Goal: Information Seeking & Learning: Learn about a topic

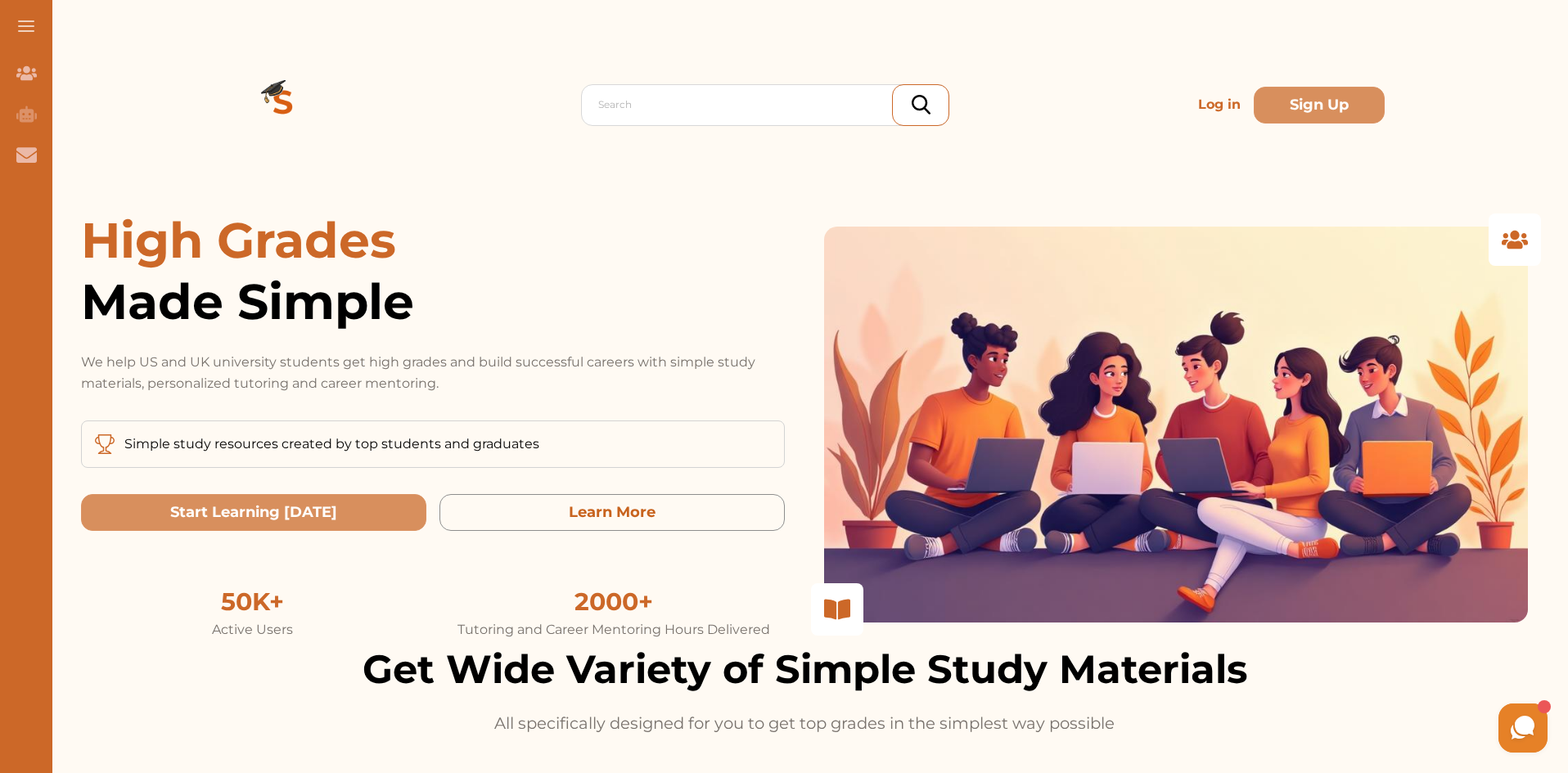
click at [1194, 102] on p "Log in" at bounding box center [1219, 104] width 56 height 33
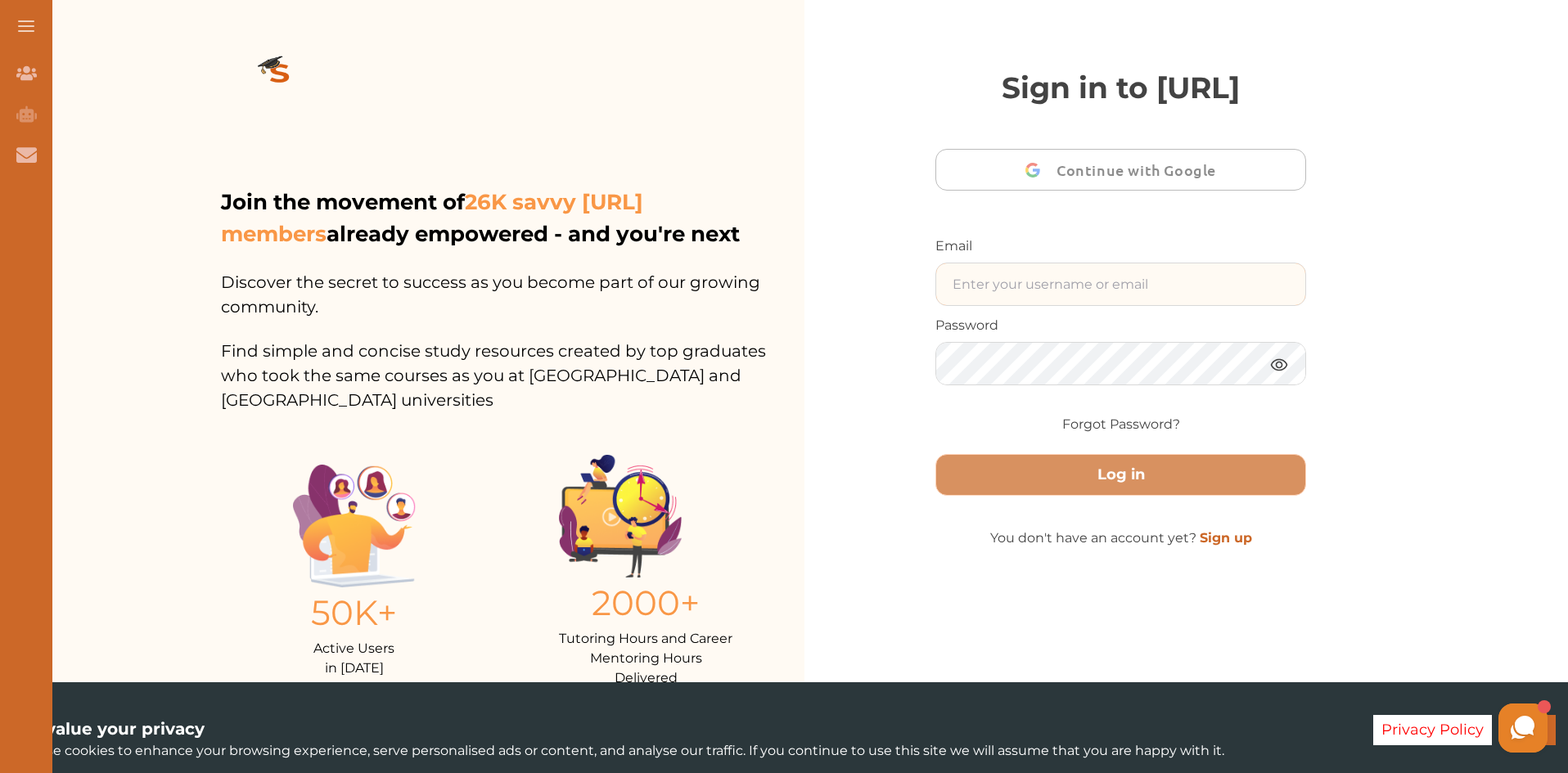
type input "[DOMAIN_NAME][EMAIL_ADDRESS][DOMAIN_NAME]"
click at [1280, 375] on img at bounding box center [1279, 364] width 19 height 20
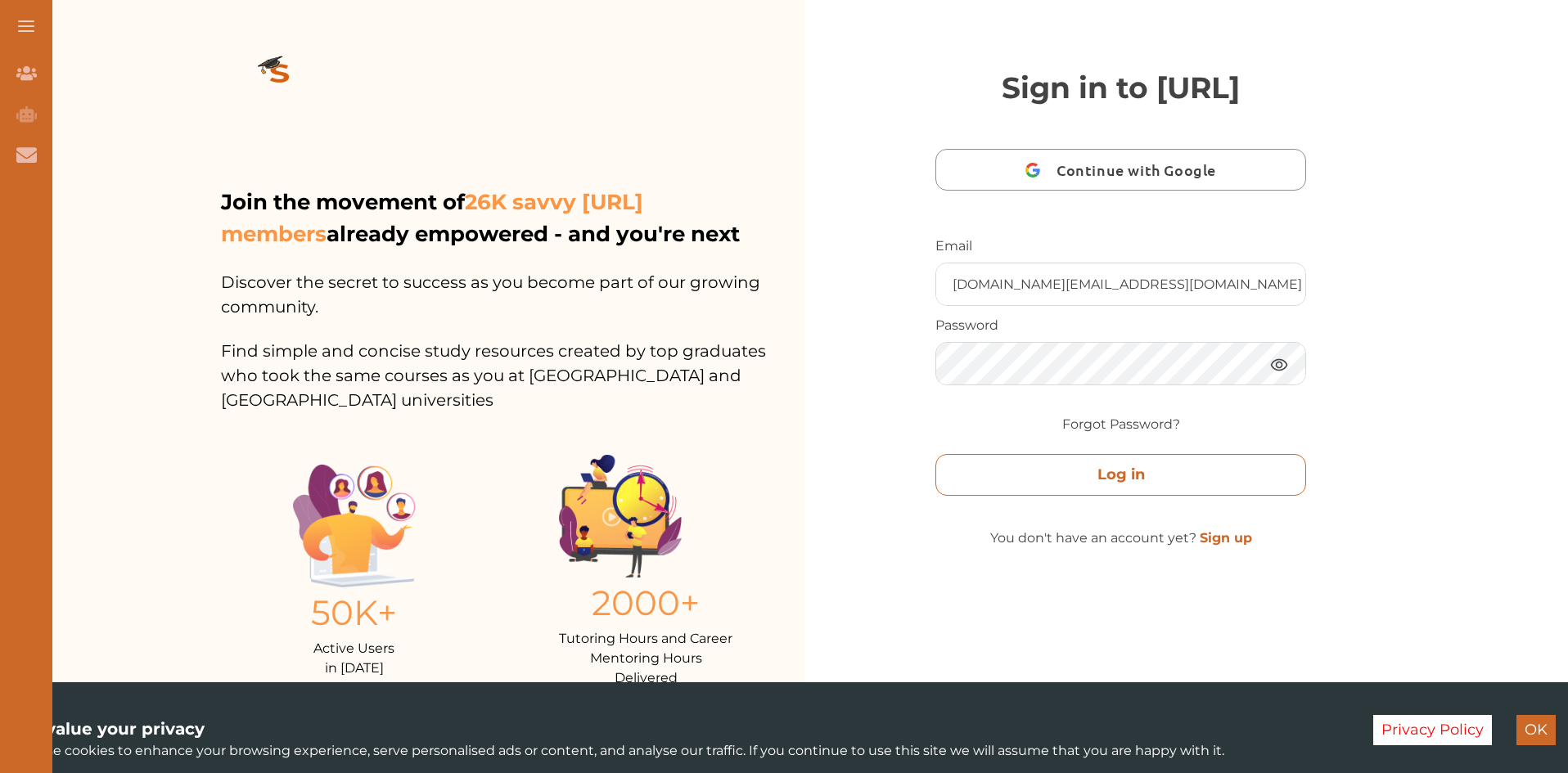
click at [1167, 495] on button "Log in" at bounding box center [1120, 475] width 371 height 42
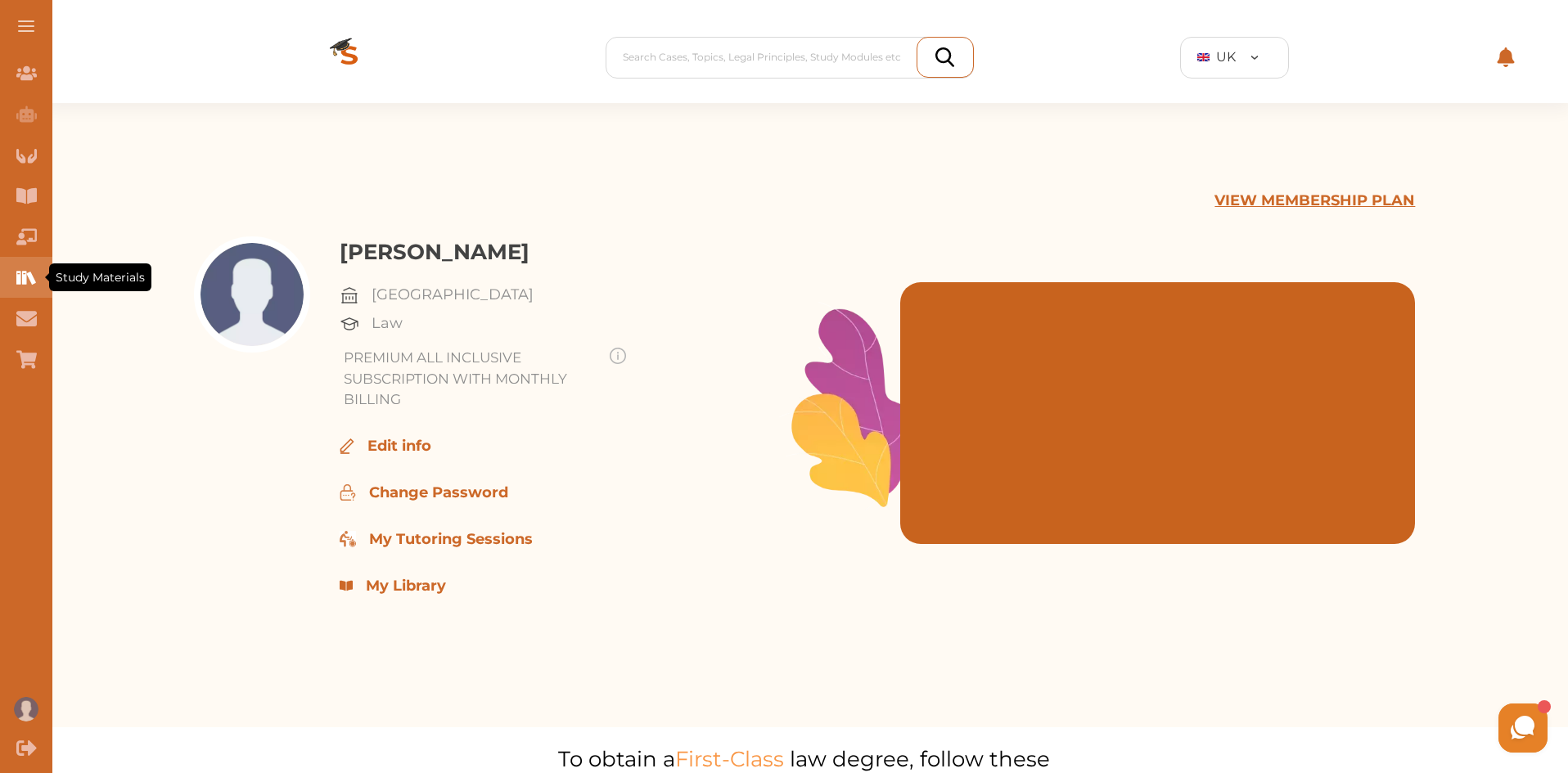
click at [31, 272] on icon "Study Materials" at bounding box center [26, 277] width 20 height 20
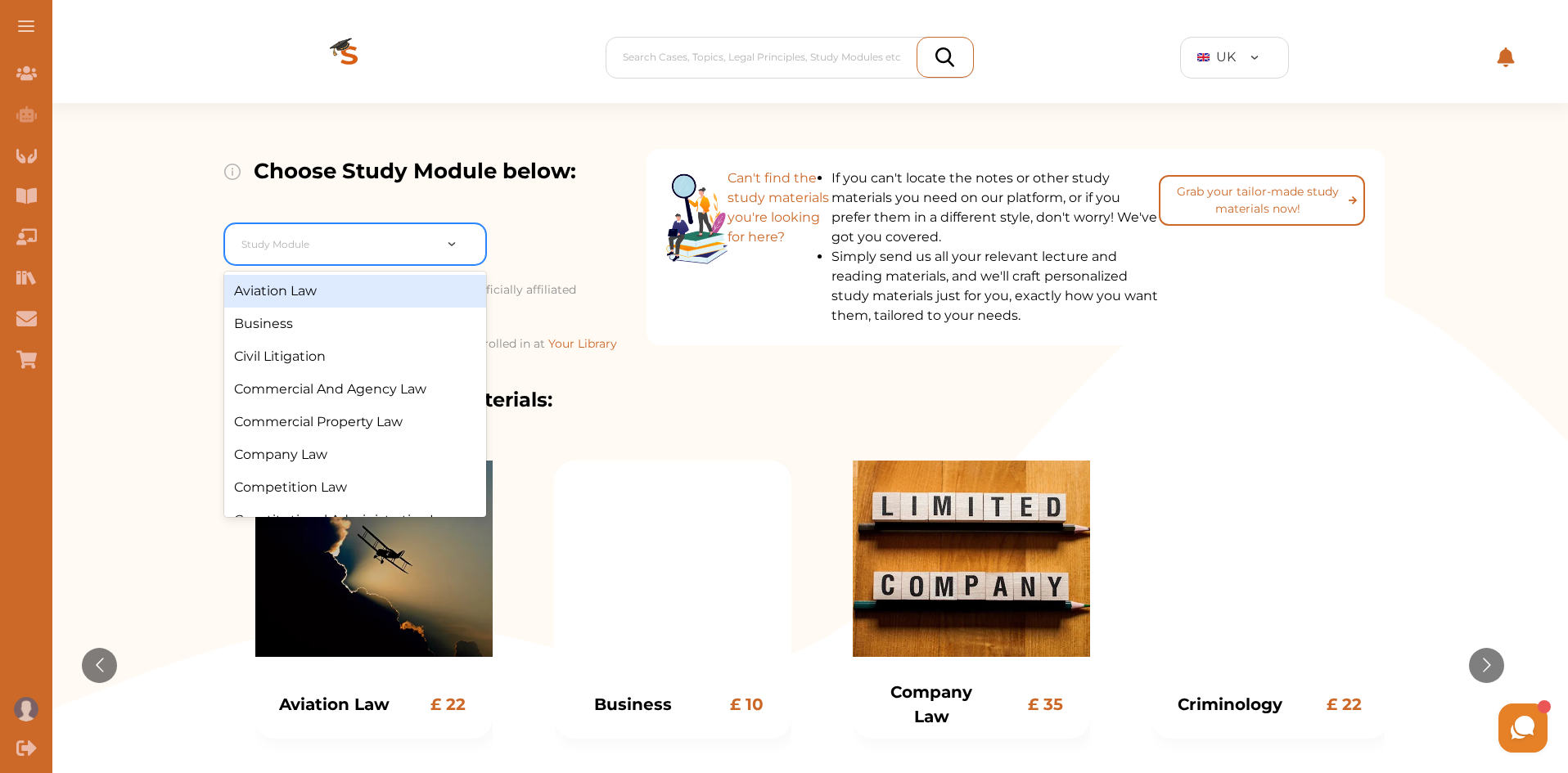
click at [302, 251] on div at bounding box center [337, 244] width 192 height 23
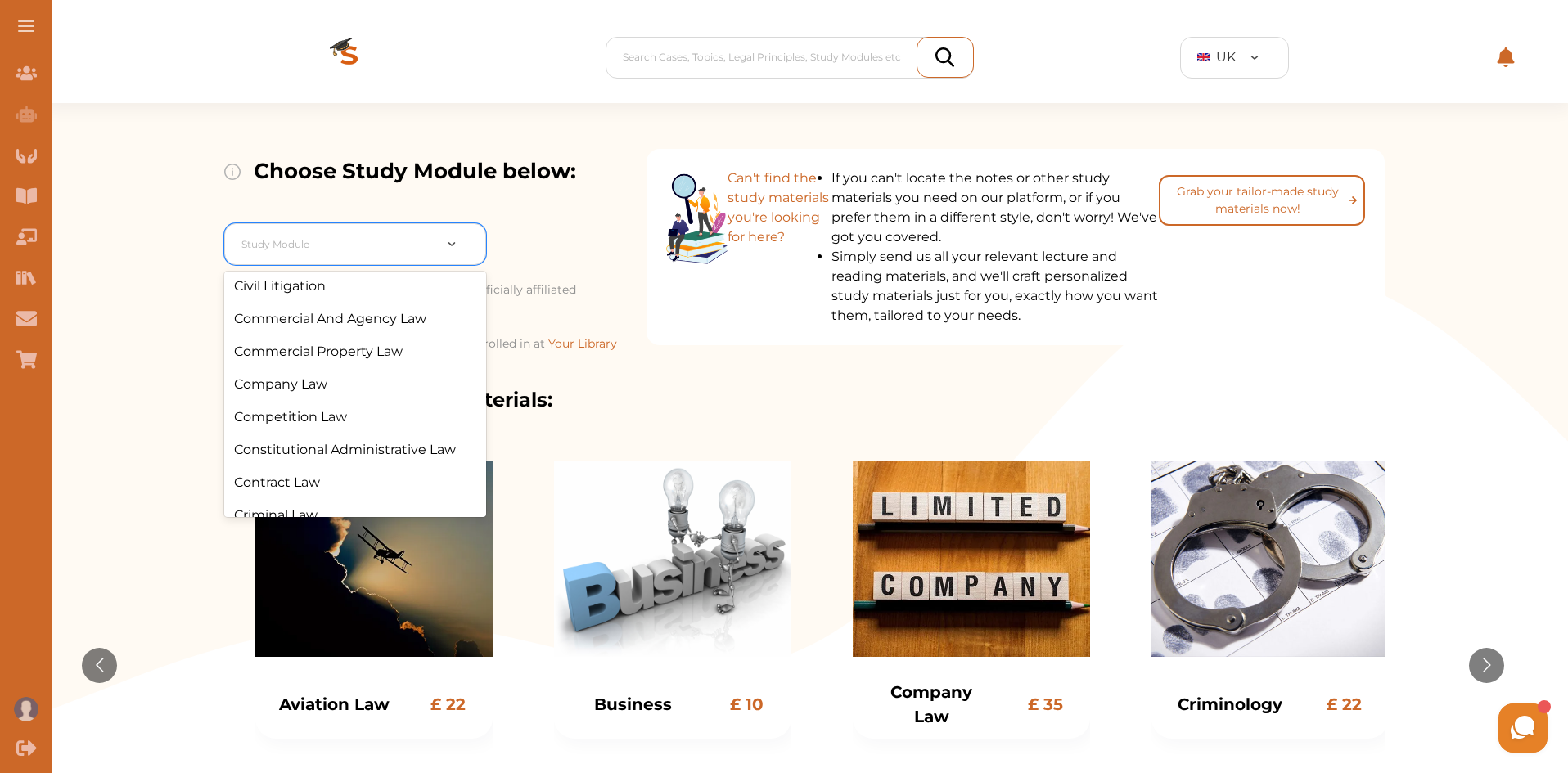
scroll to position [124, 0]
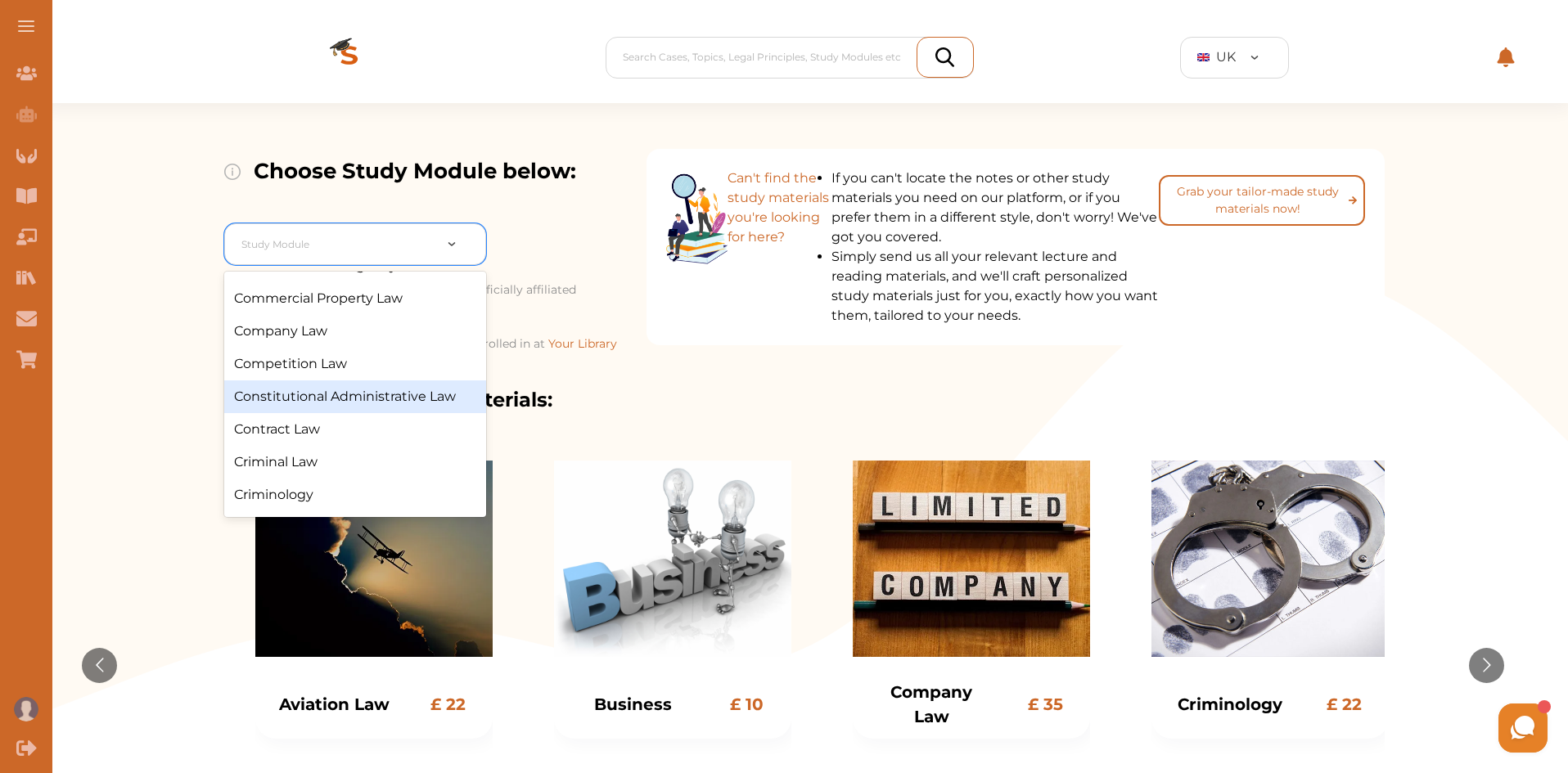
click at [421, 389] on div "Constitutional Administrative Law" at bounding box center [355, 397] width 262 height 33
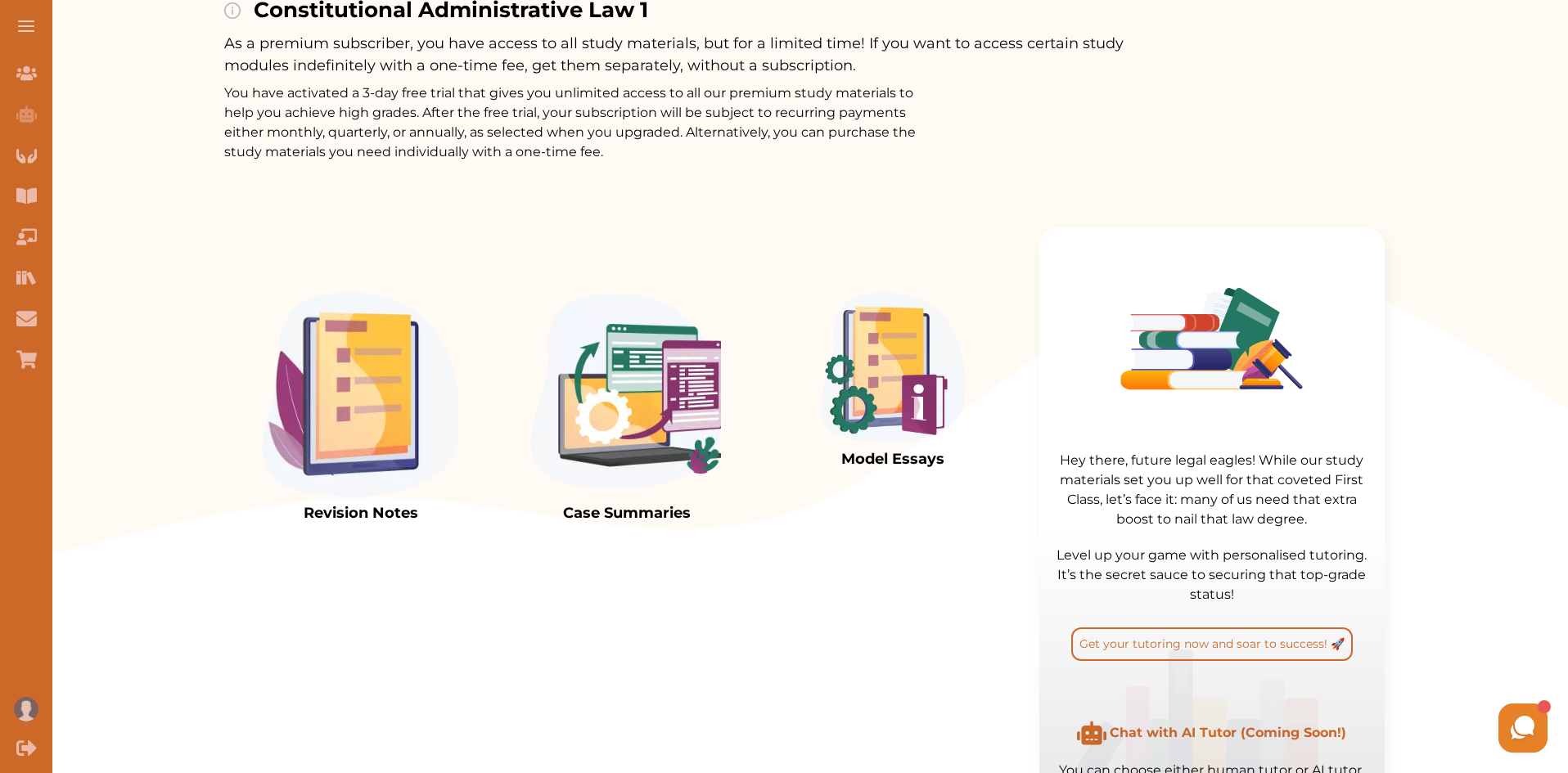
scroll to position [238, 0]
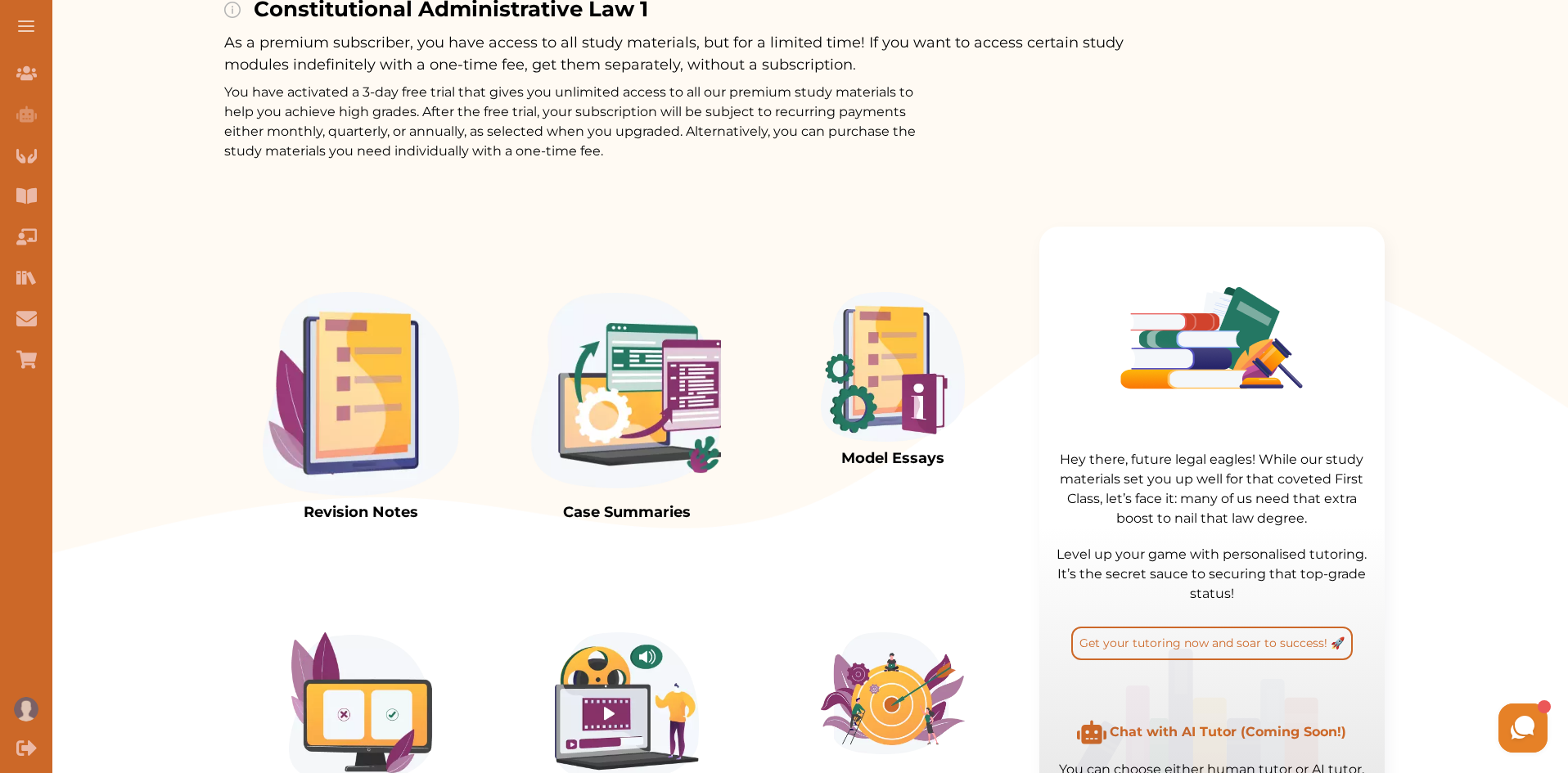
click at [883, 365] on img at bounding box center [892, 367] width 144 height 149
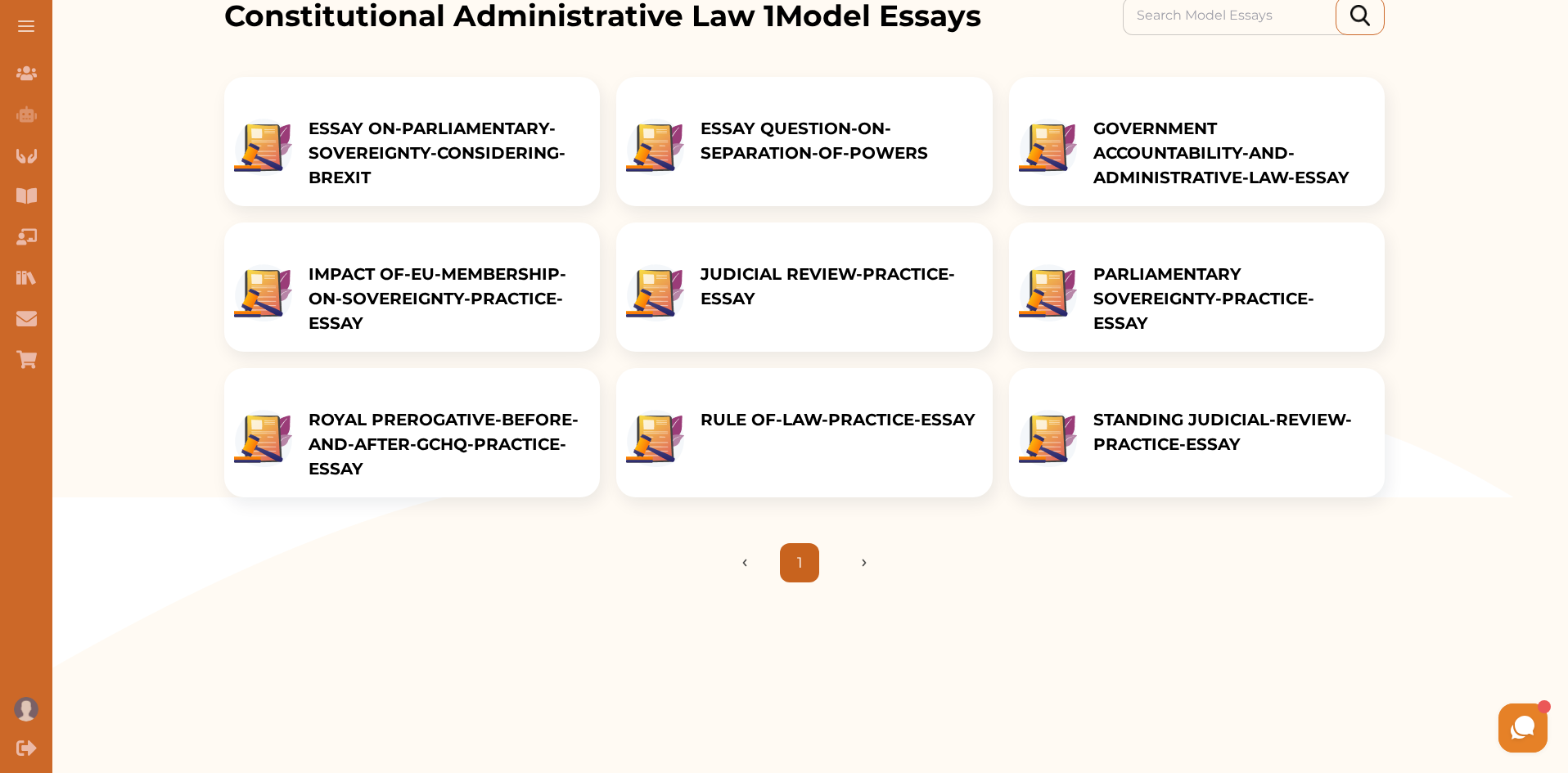
click at [857, 582] on ul "1" at bounding box center [805, 562] width 125 height 39
click at [865, 567] on img "Next page" at bounding box center [847, 562] width 37 height 9
click at [749, 567] on img "Previous page" at bounding box center [761, 562] width 37 height 9
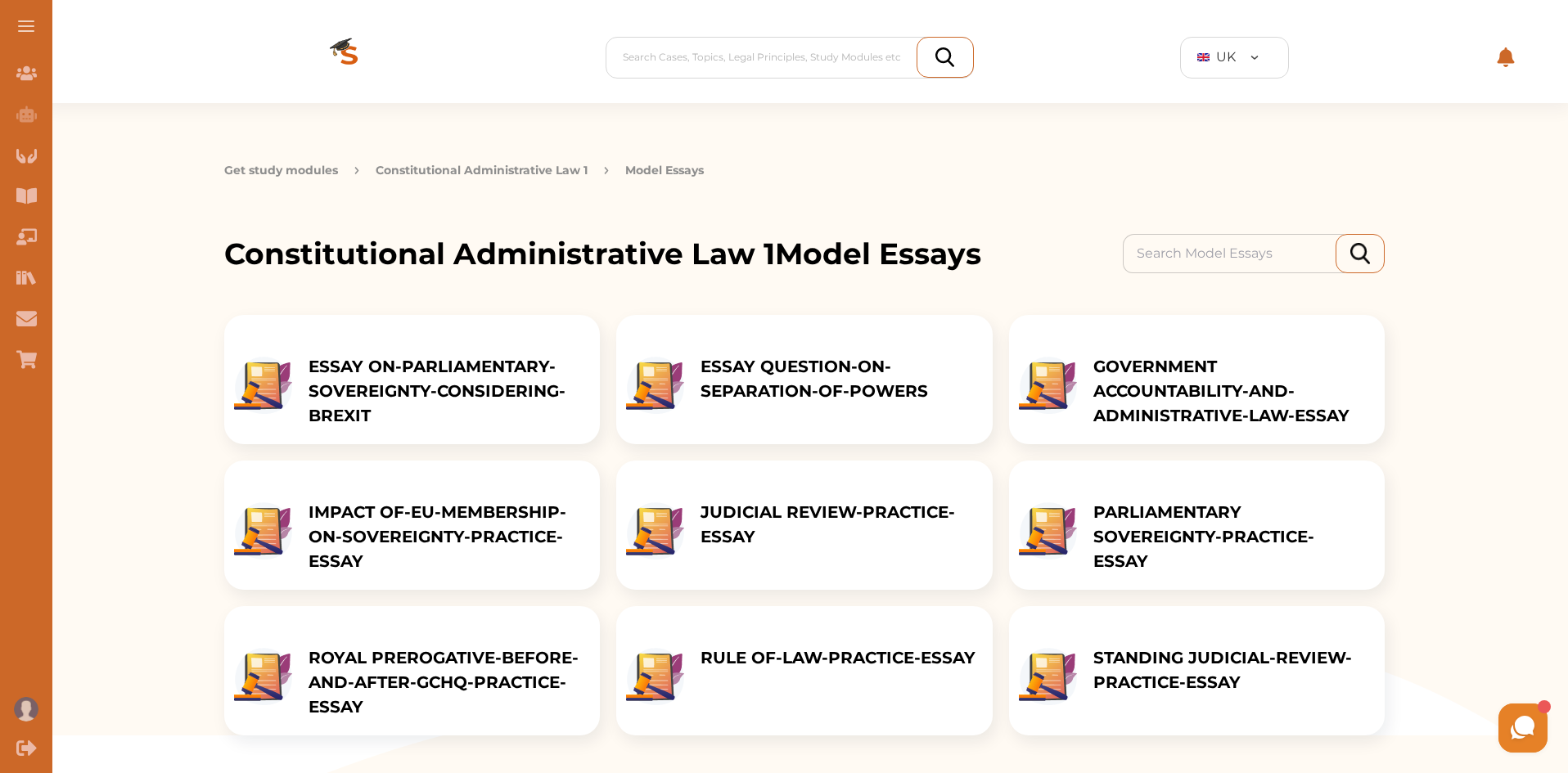
click at [479, 165] on button "Constitutional Administrative Law 1" at bounding box center [481, 171] width 212 height 17
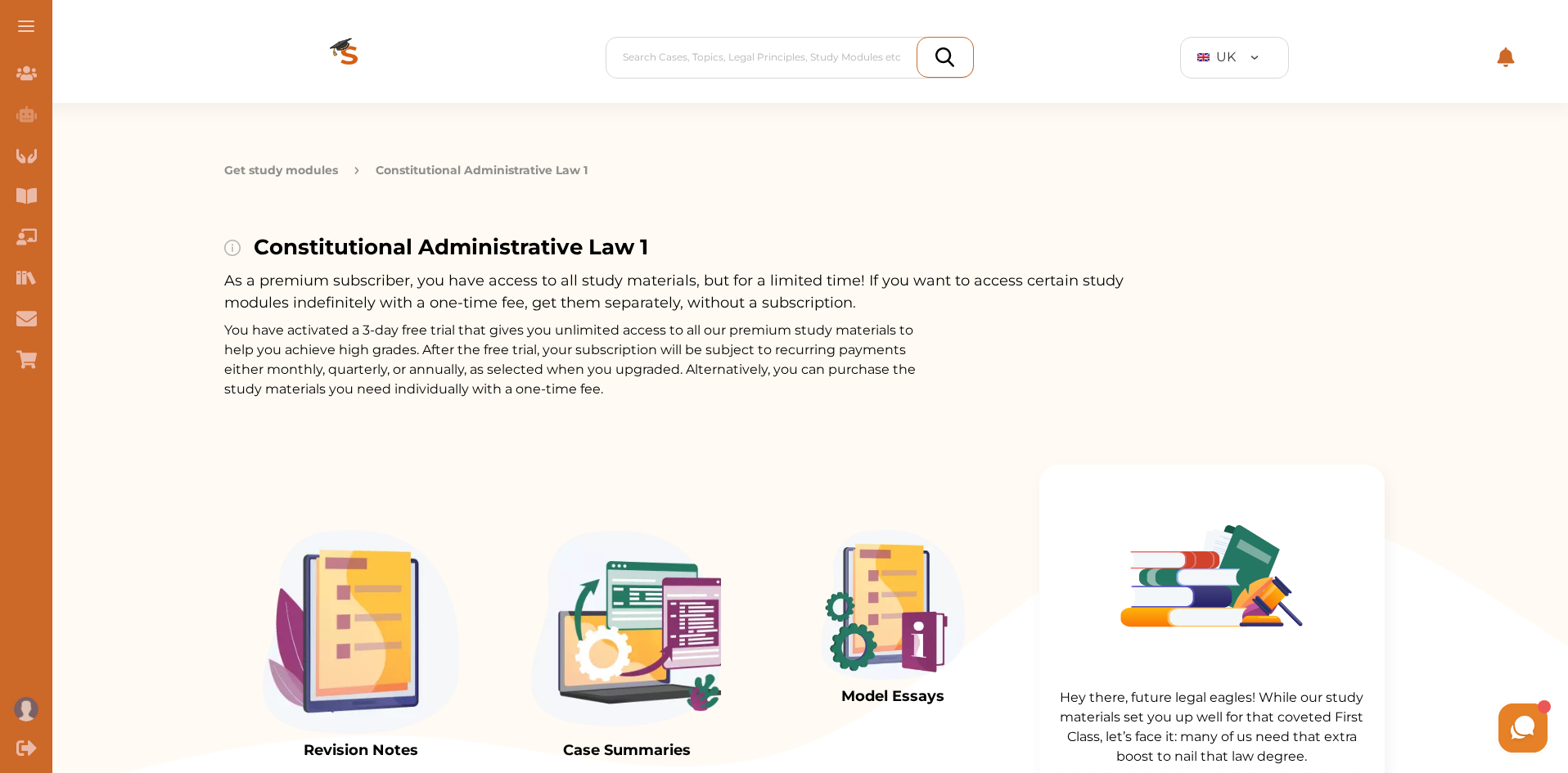
click at [306, 598] on img at bounding box center [360, 631] width 196 height 204
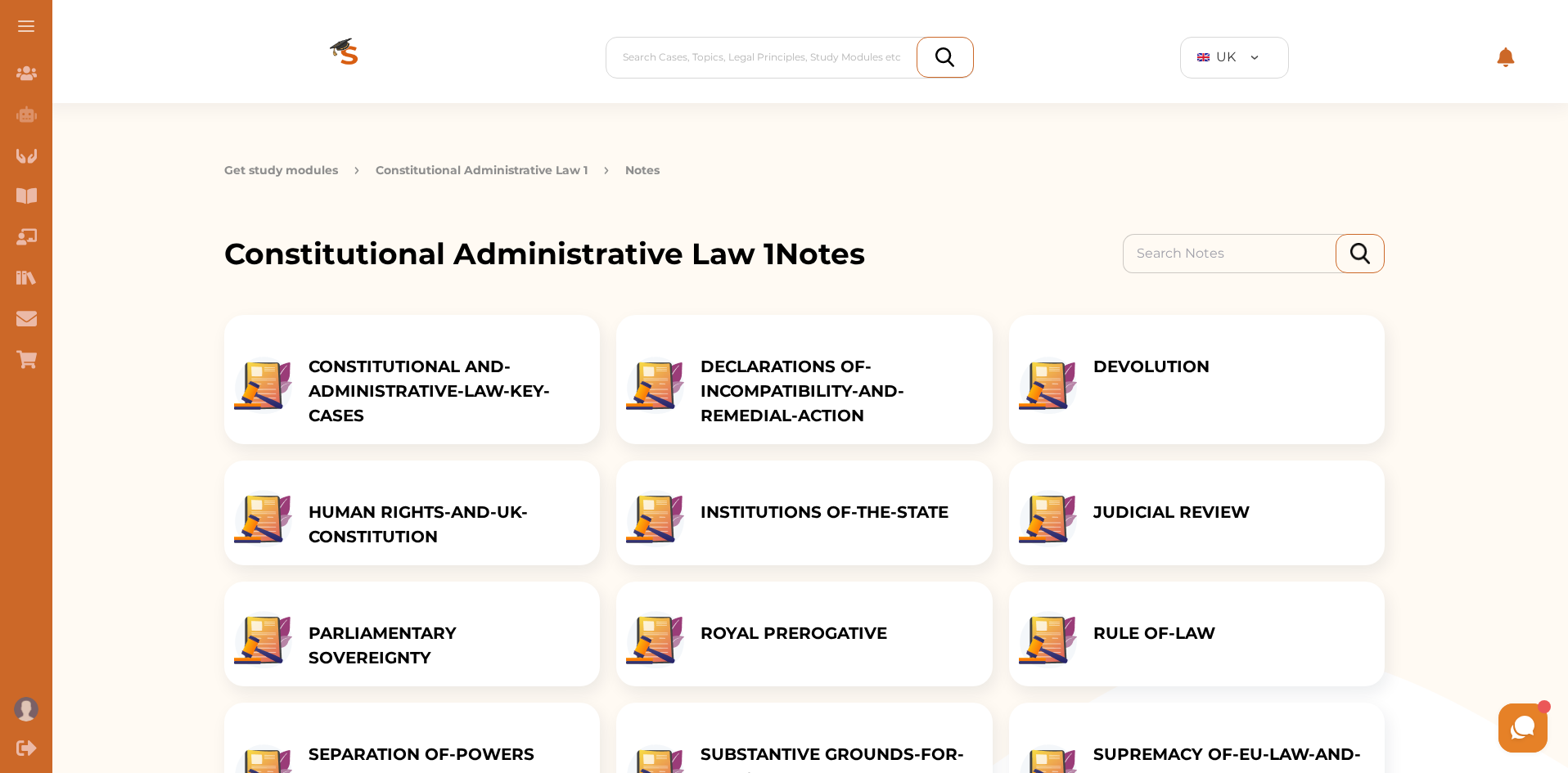
scroll to position [257, 0]
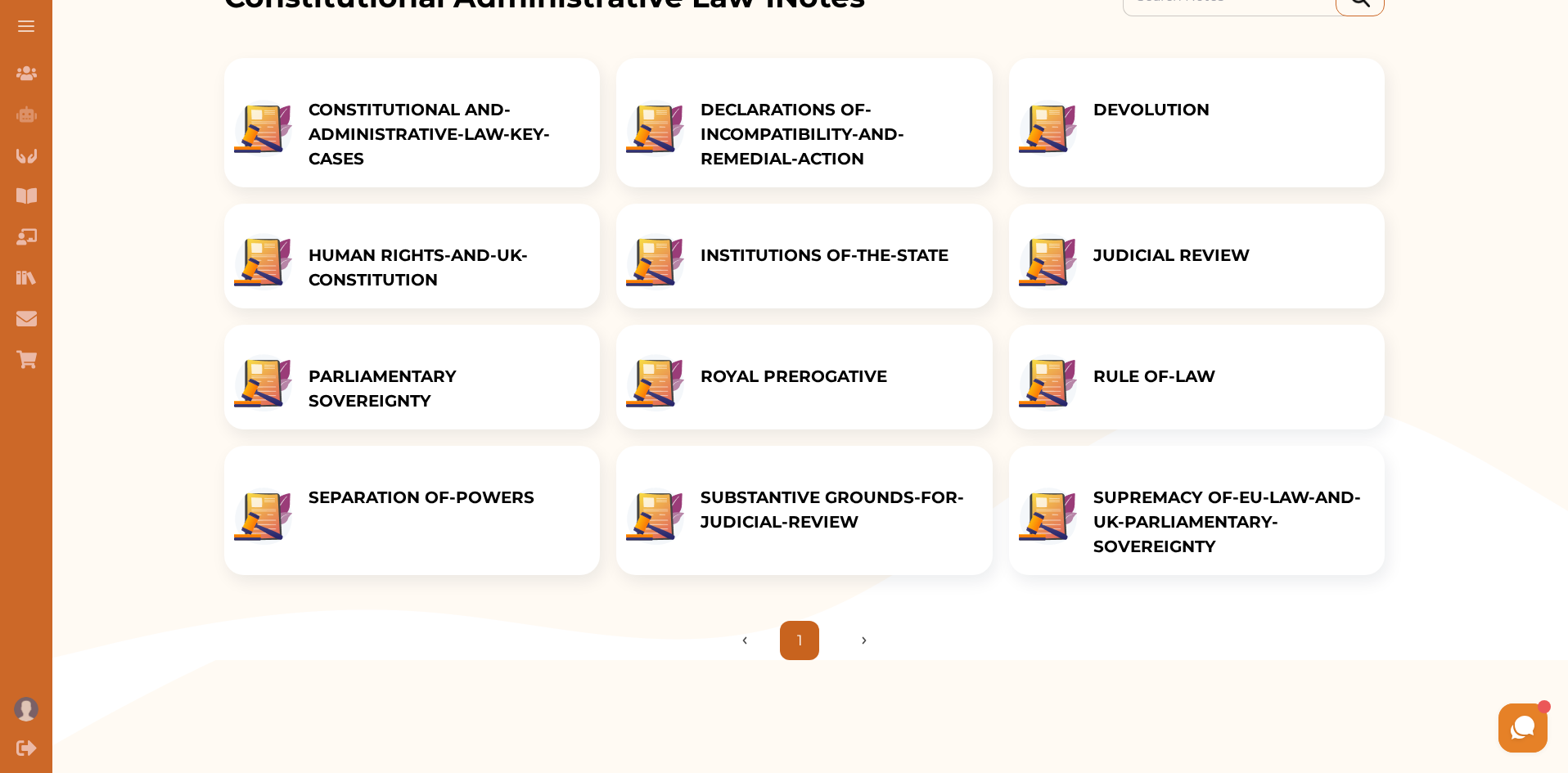
click at [1141, 389] on p "RULE OF-LAW" at bounding box center [1154, 376] width 122 height 25
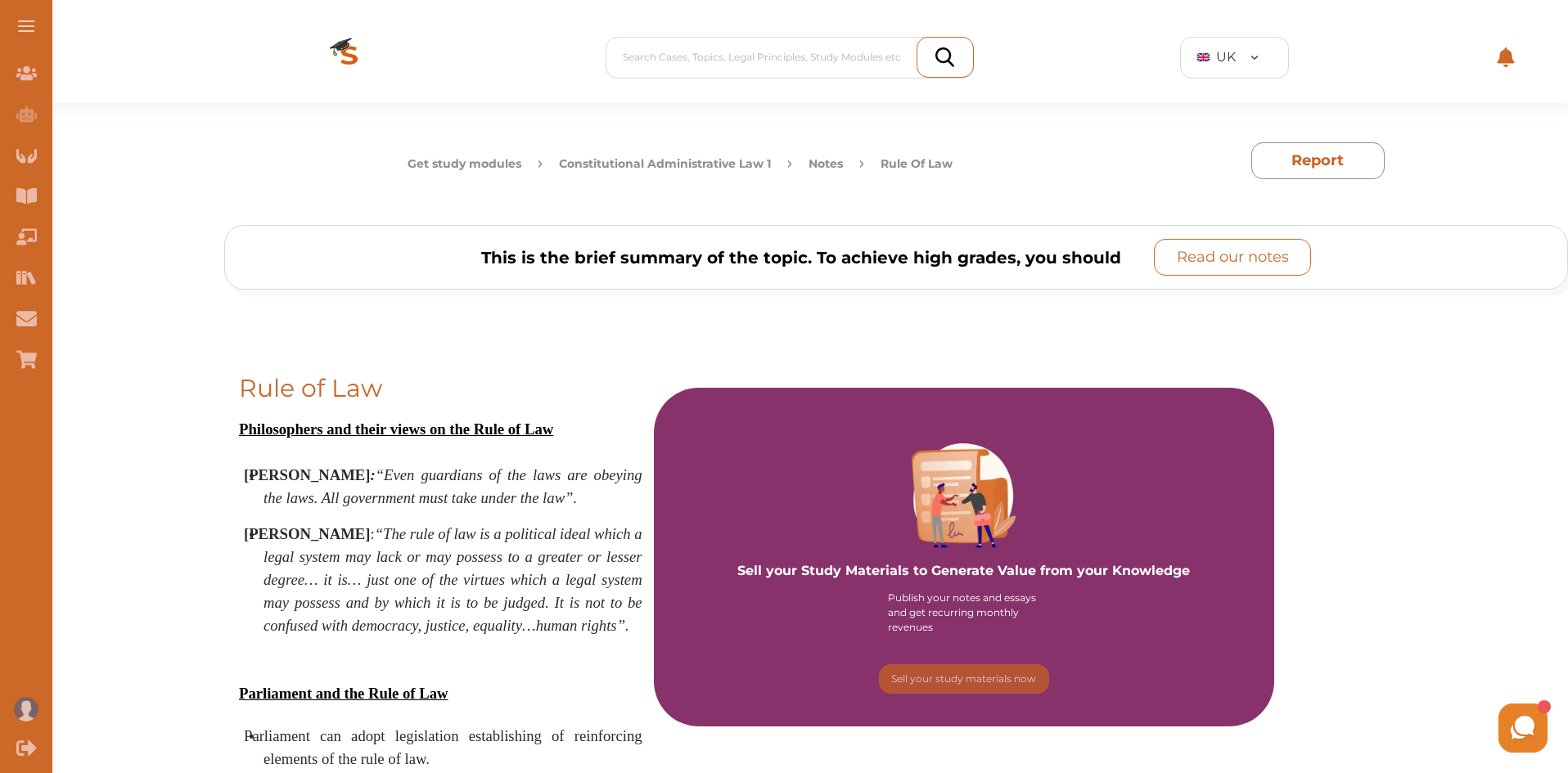
click at [1218, 255] on p "Read our notes" at bounding box center [1233, 257] width 112 height 22
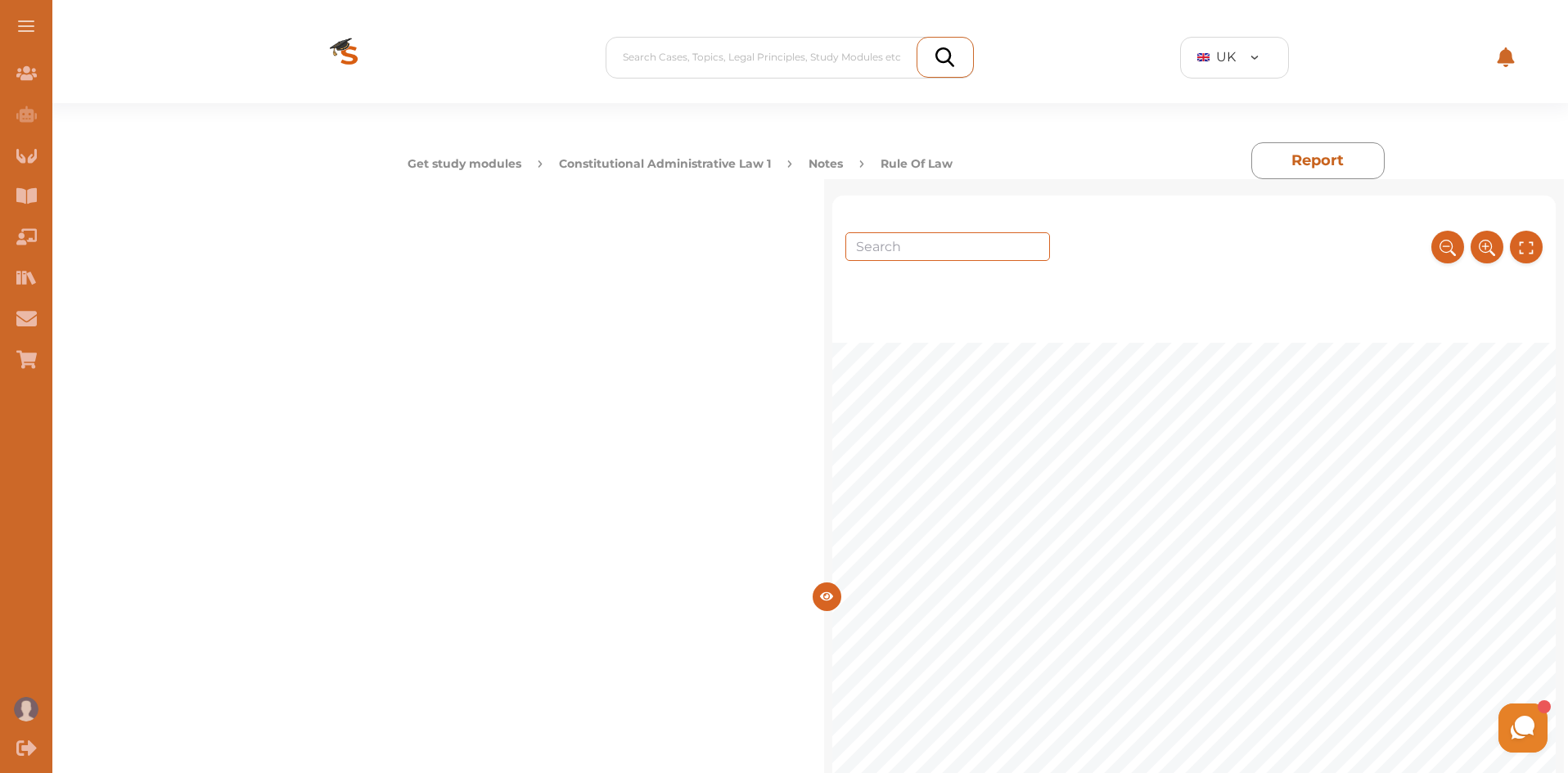
click at [730, 161] on button "Constitutional Administrative Law 1" at bounding box center [664, 164] width 212 height 17
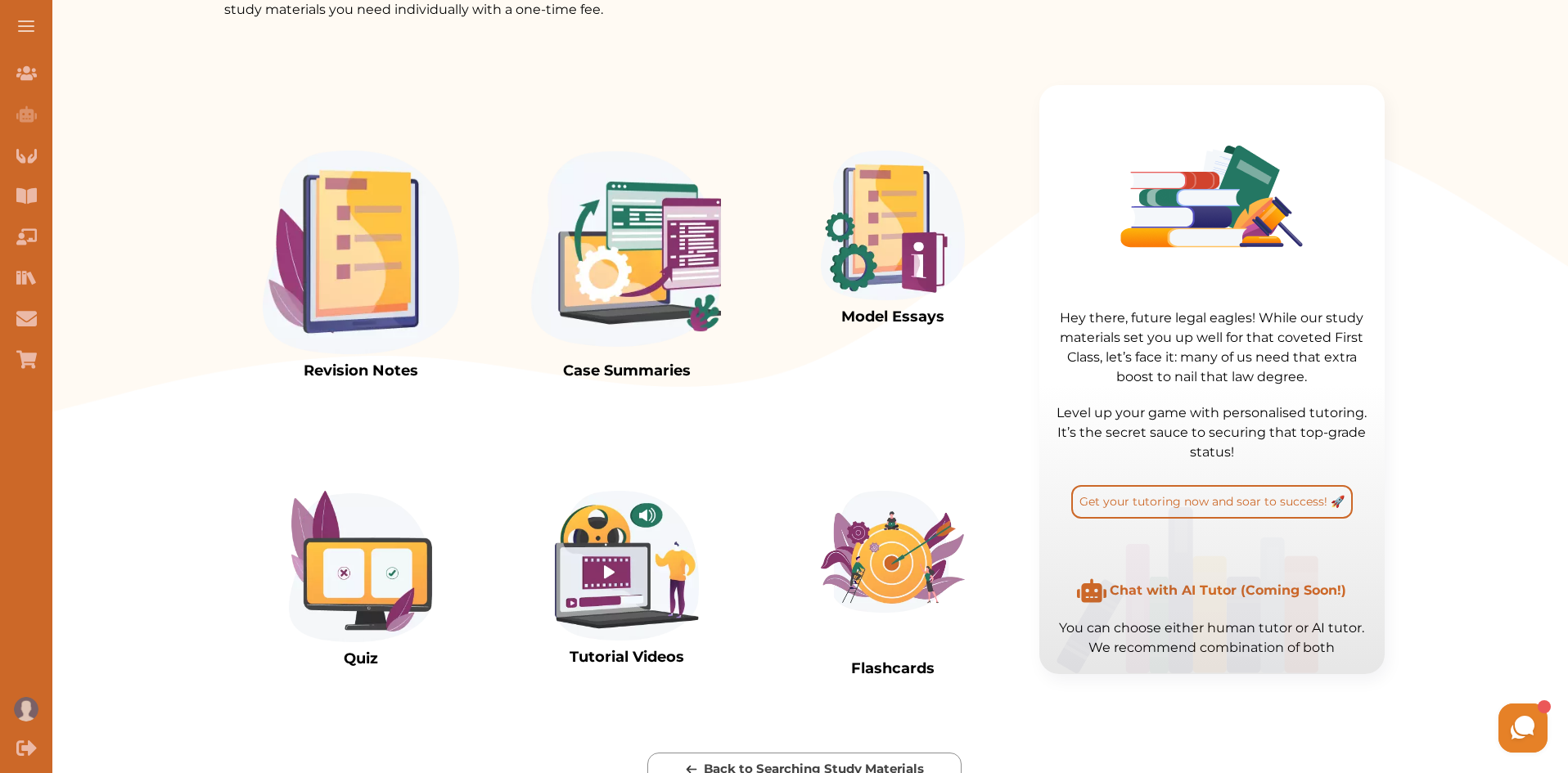
scroll to position [464, 0]
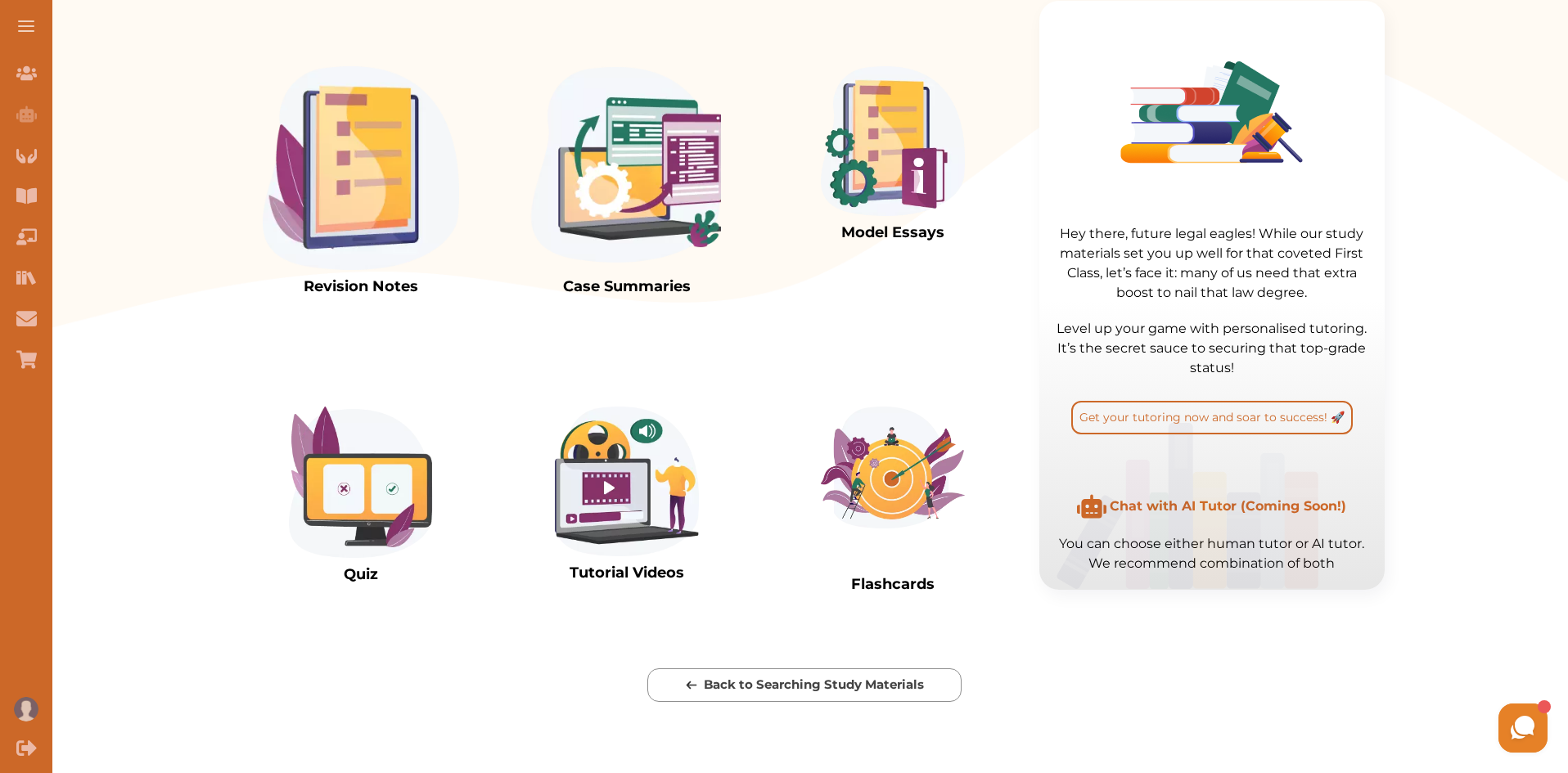
click at [329, 204] on img at bounding box center [360, 168] width 196 height 204
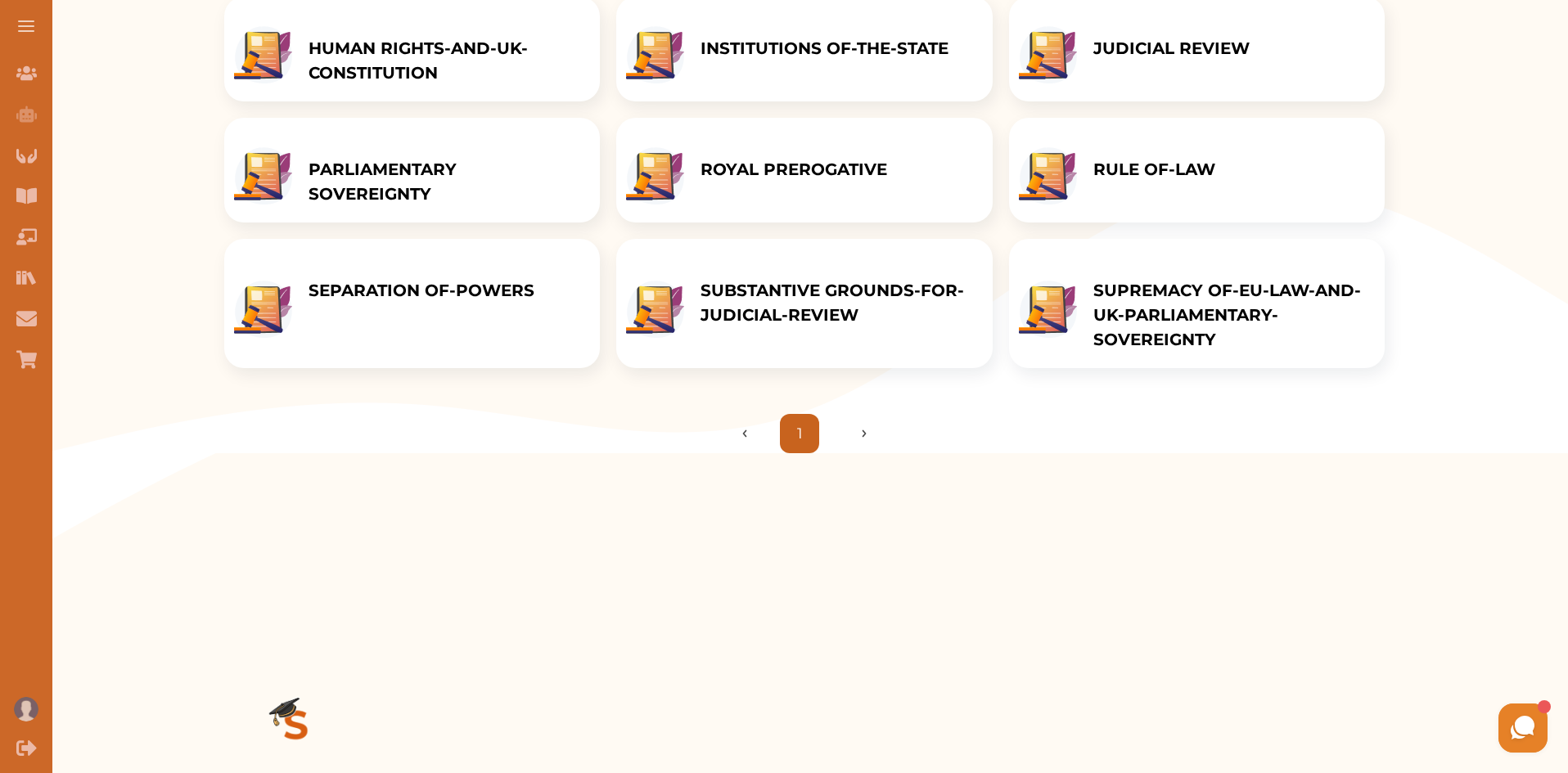
click at [1560, 121] on div "Get study modules Constitutional Administrative Law 1 Notes Constitutional Admi…" at bounding box center [804, 46] width 1527 height 814
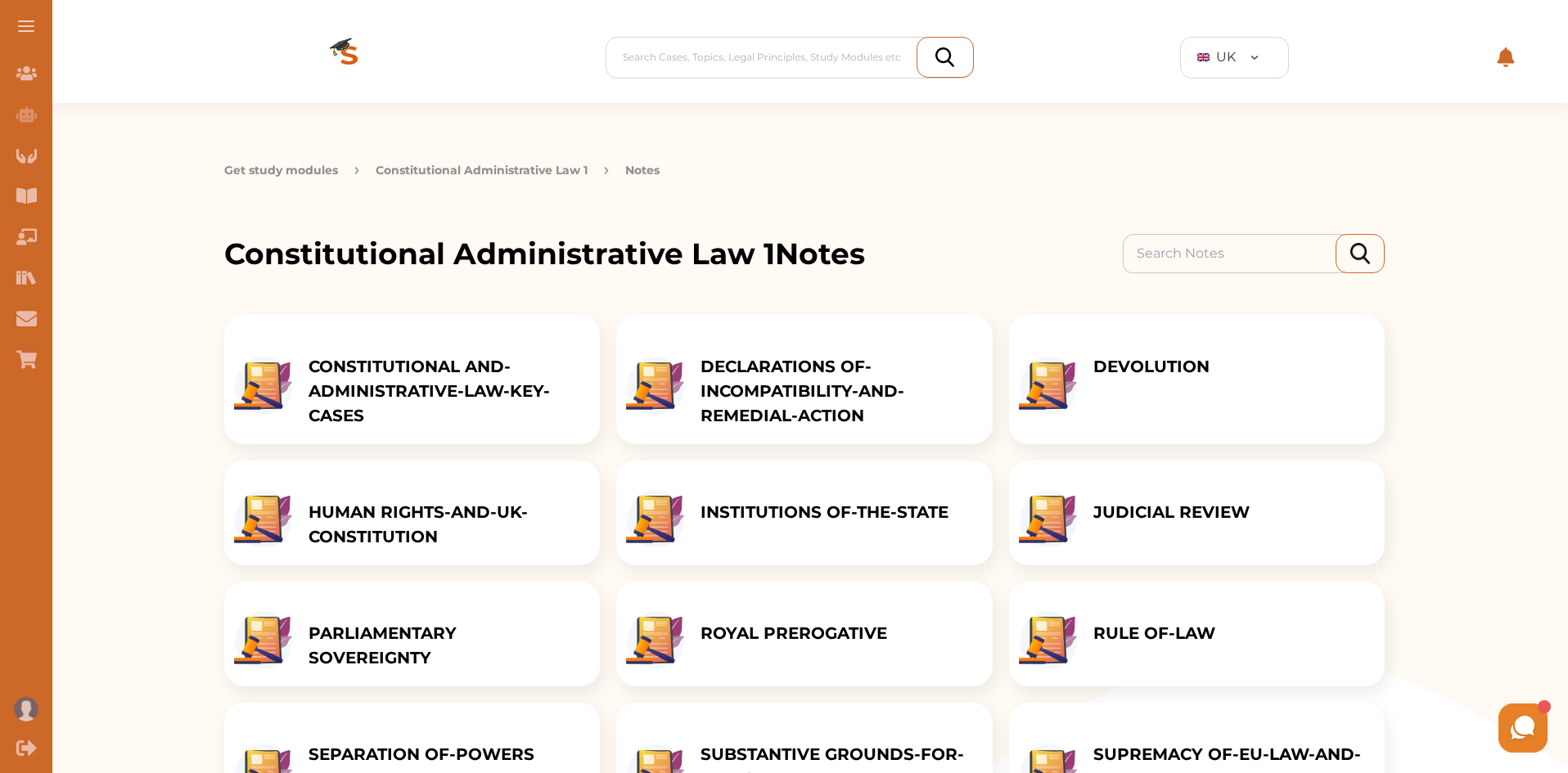
click at [458, 382] on p "CONSTITUTIONAL AND-ADMINISTRATIVE-LAW-KEY-CASES" at bounding box center [446, 391] width 275 height 74
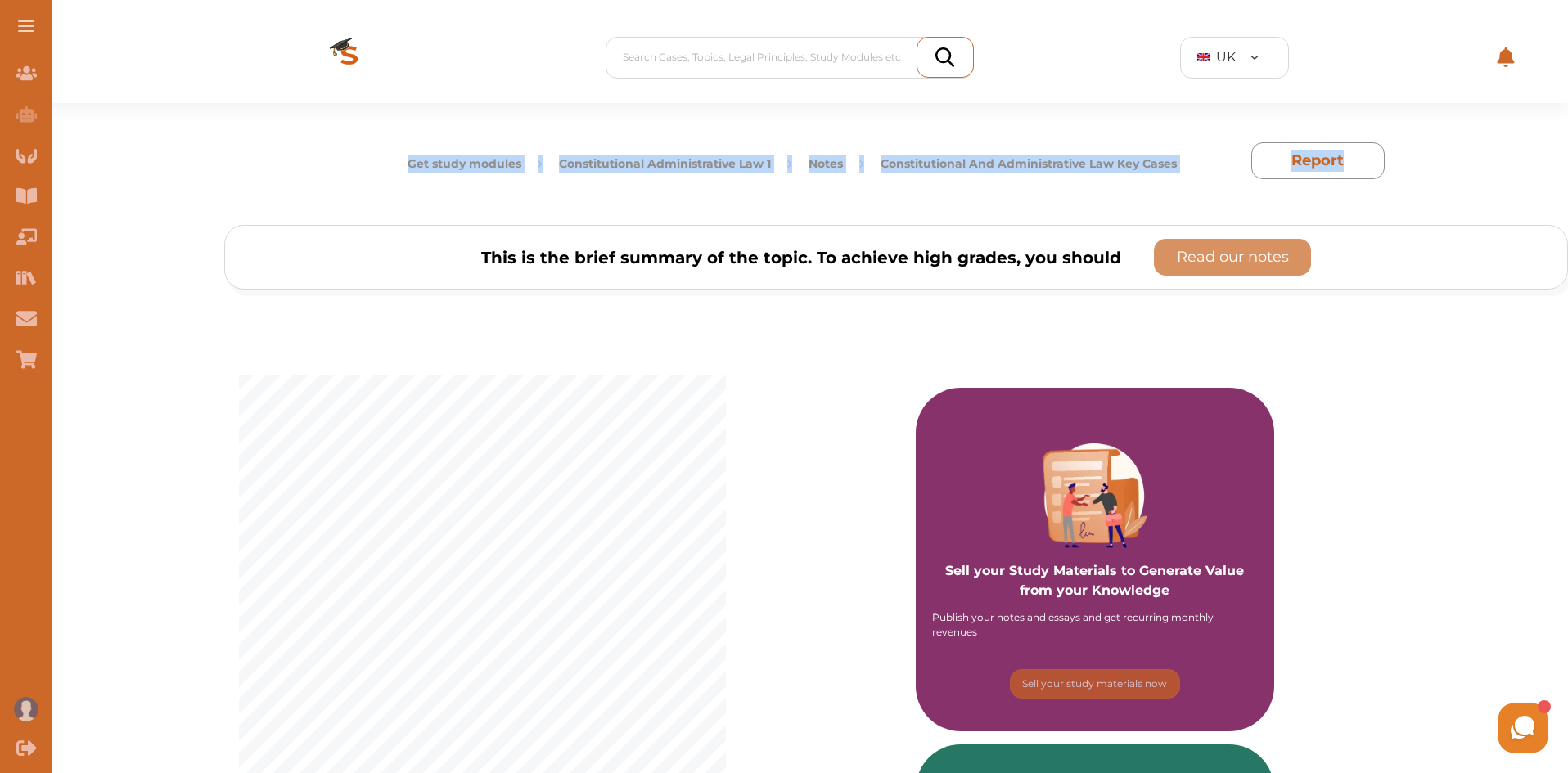
drag, startPoint x: 1552, startPoint y: 81, endPoint x: 1552, endPoint y: 131, distance: 50.0
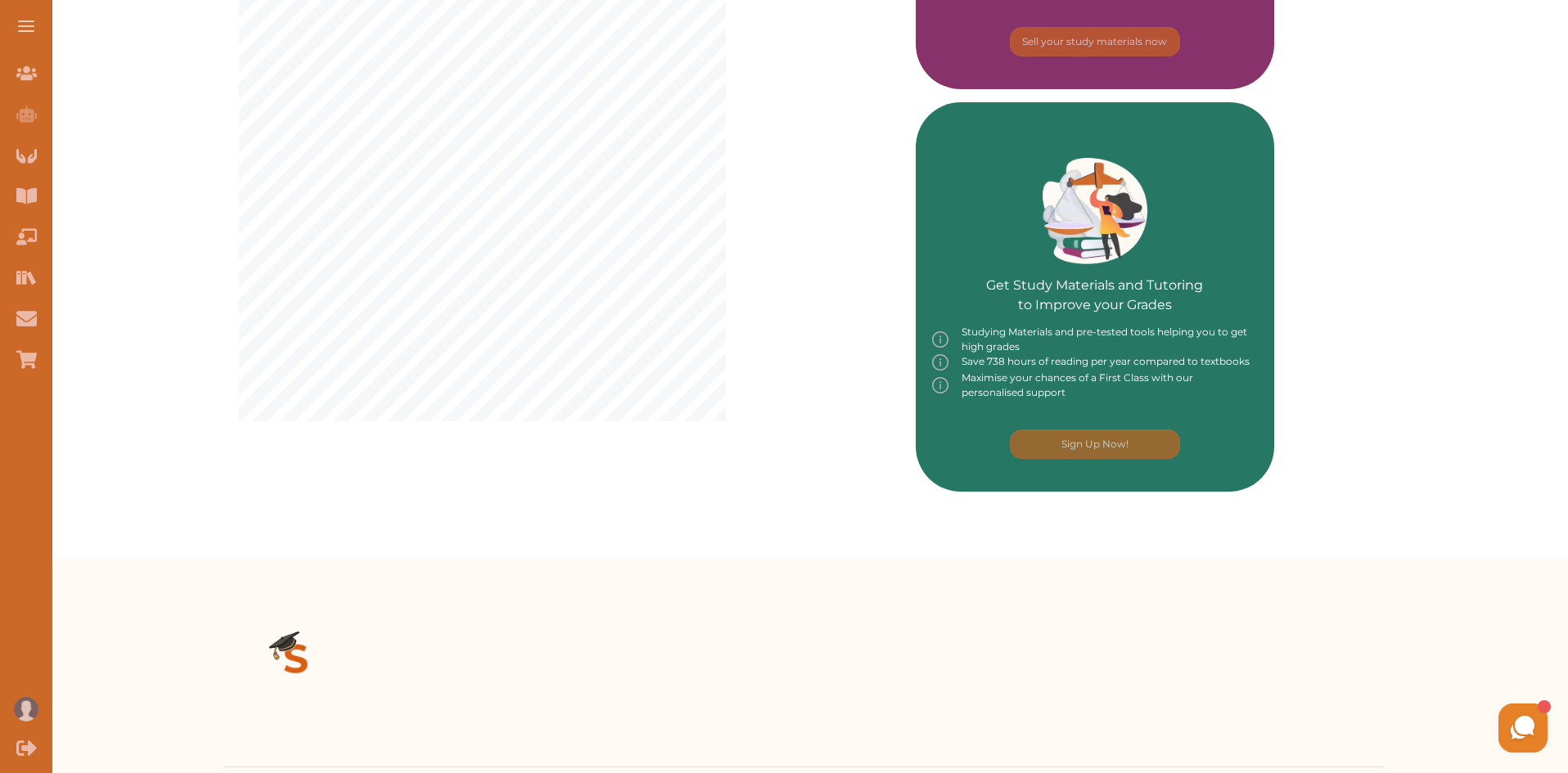
scroll to position [652, 0]
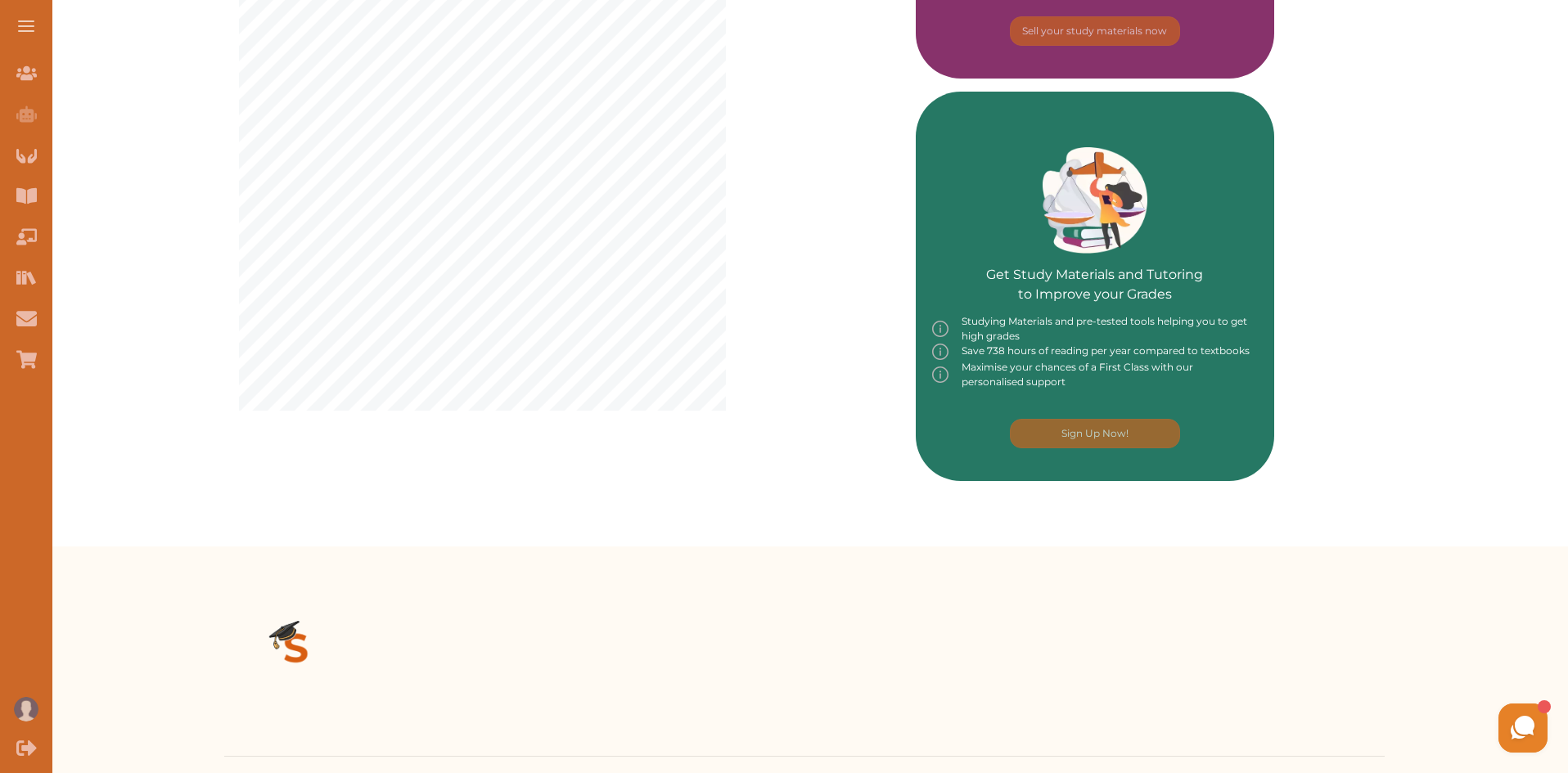
drag, startPoint x: 1522, startPoint y: 301, endPoint x: 1537, endPoint y: 82, distance: 219.5
click at [1537, 82] on div "1 Key cases C onstitutional and Administrative Law General Principles of Consti…" at bounding box center [896, 107] width 1344 height 876
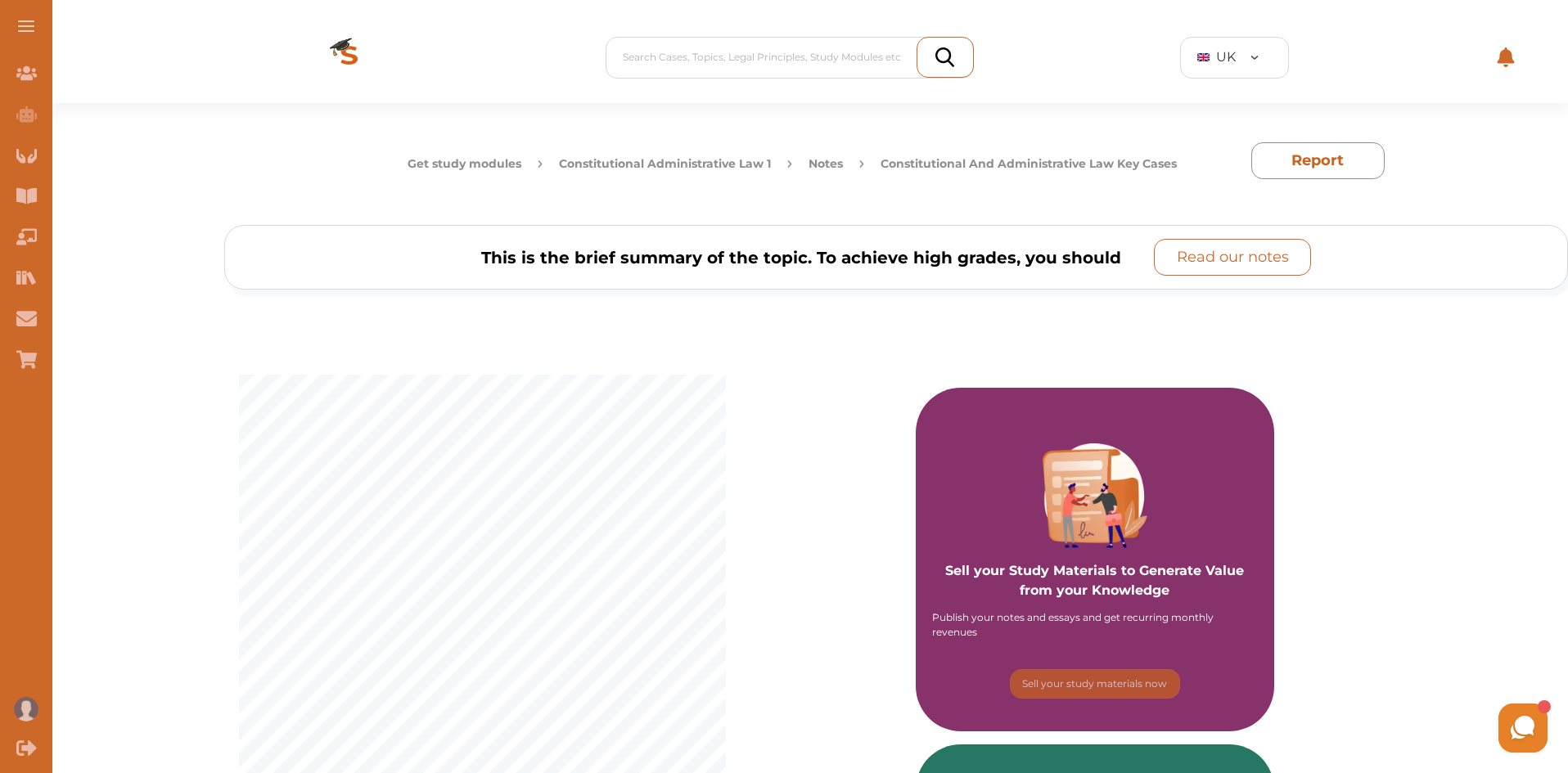
click at [1210, 252] on p "Read our notes" at bounding box center [1233, 257] width 112 height 22
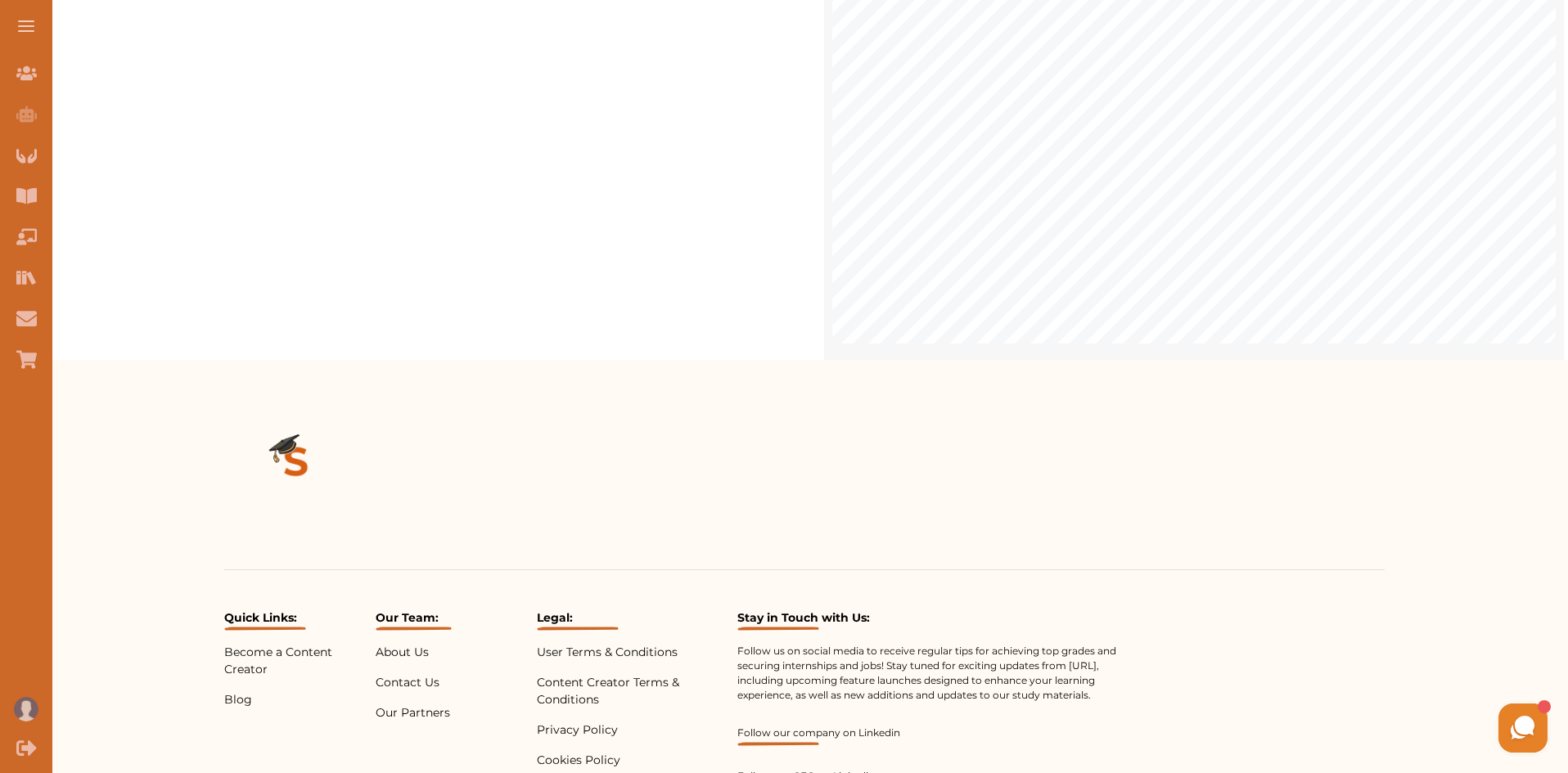
scroll to position [4090, 0]
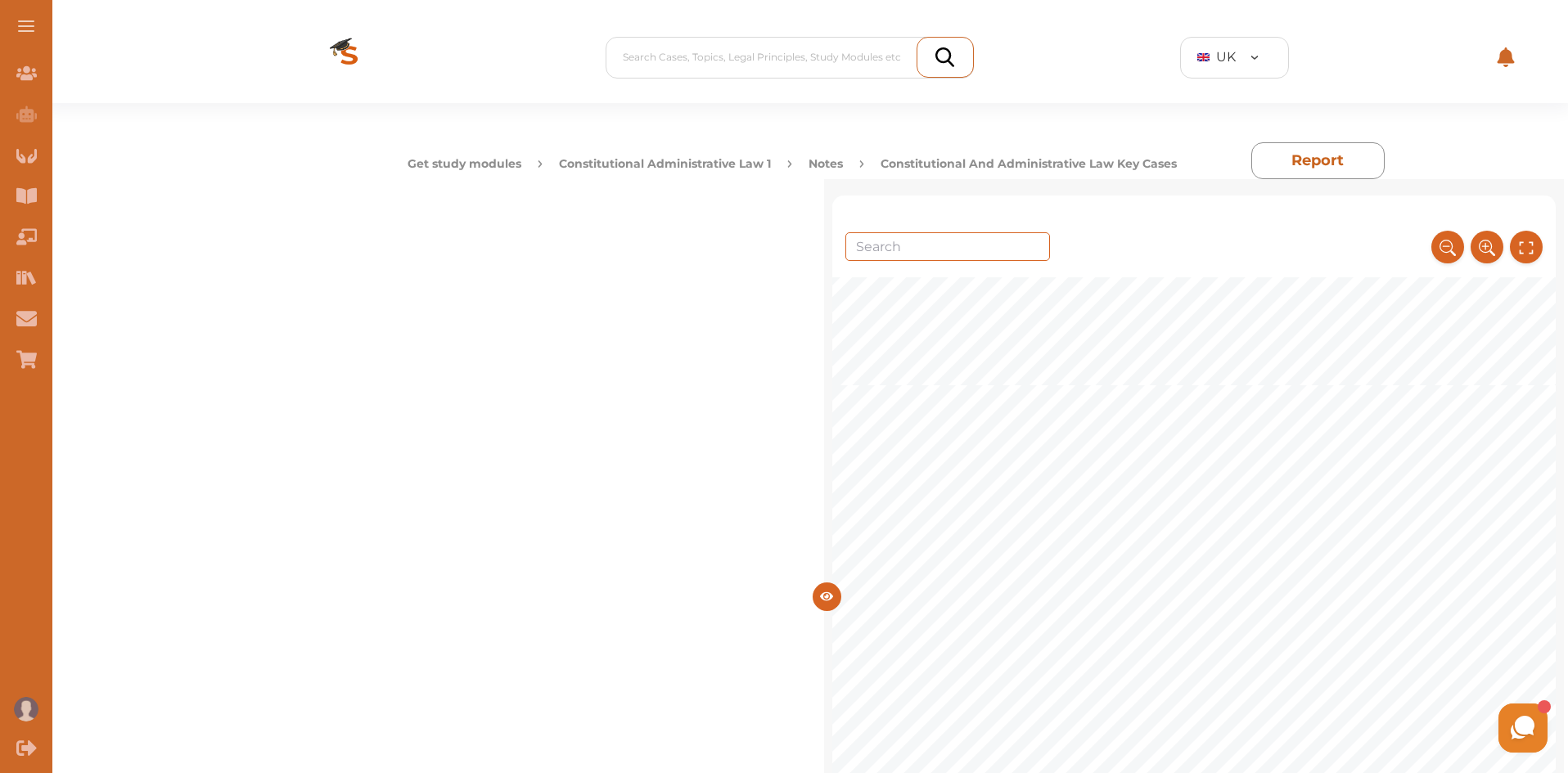
click at [686, 166] on button "Constitutional Administrative Law 1" at bounding box center [664, 164] width 212 height 17
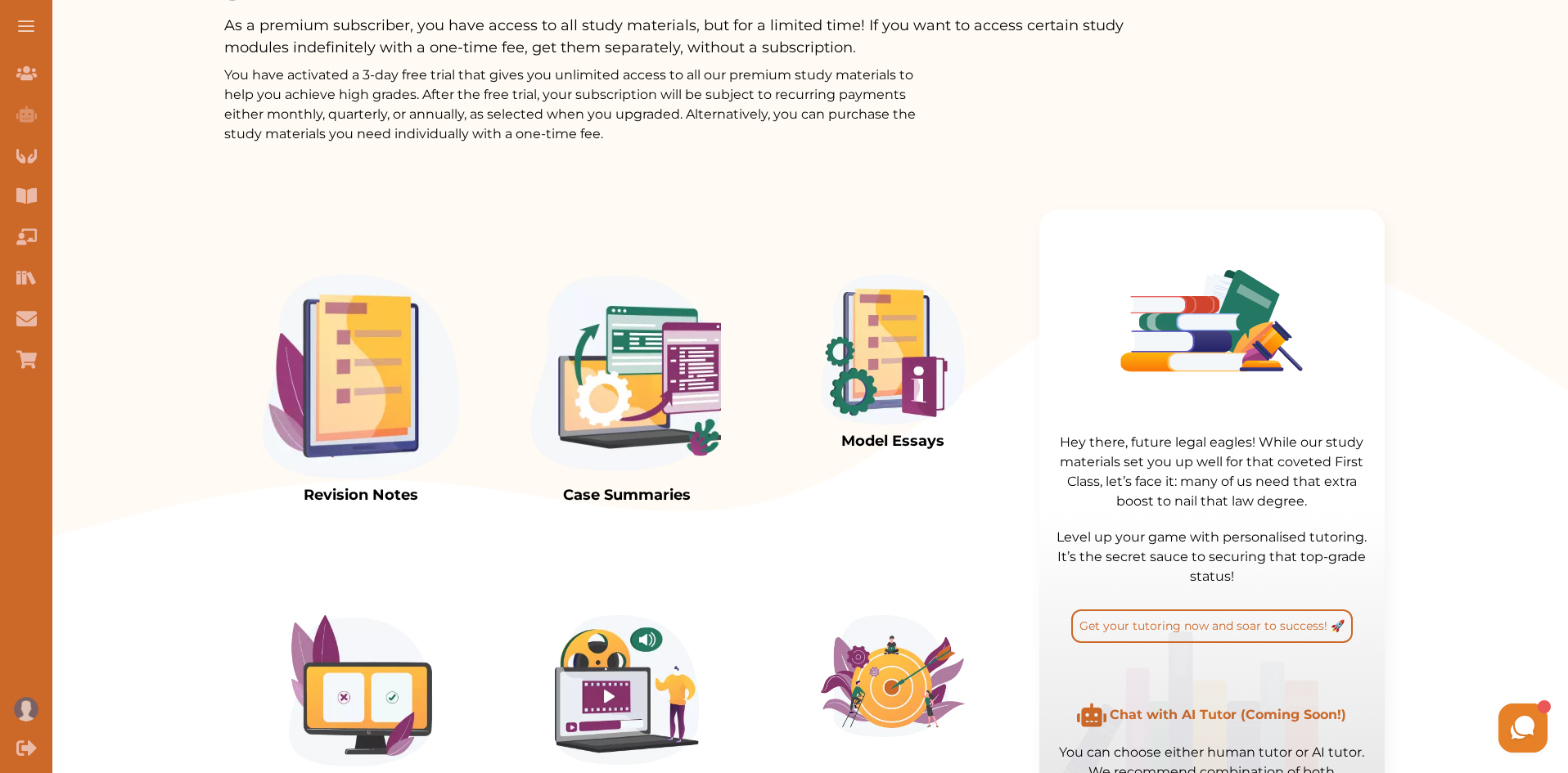
scroll to position [306, 0]
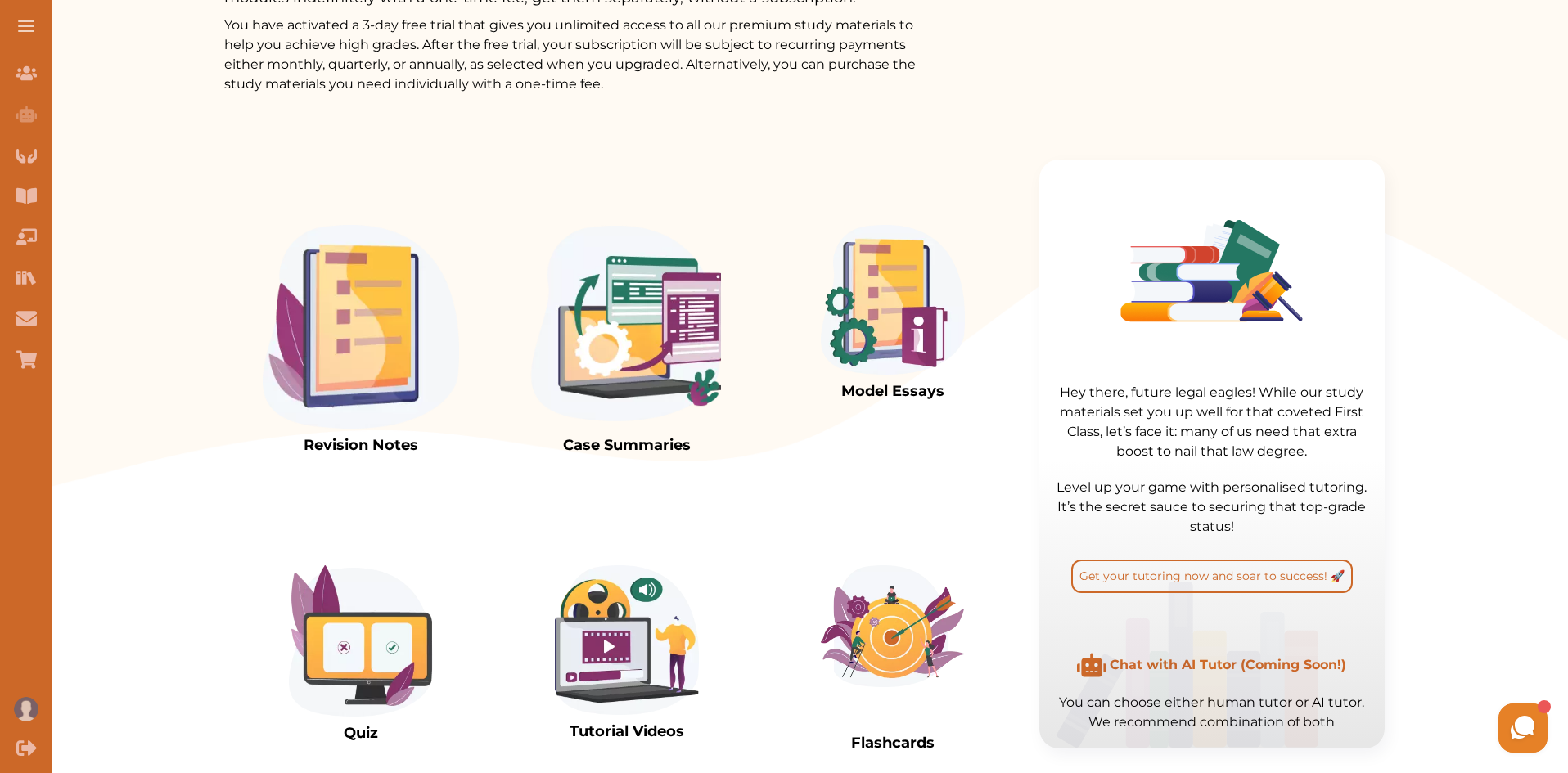
click at [358, 355] on img at bounding box center [360, 327] width 196 height 204
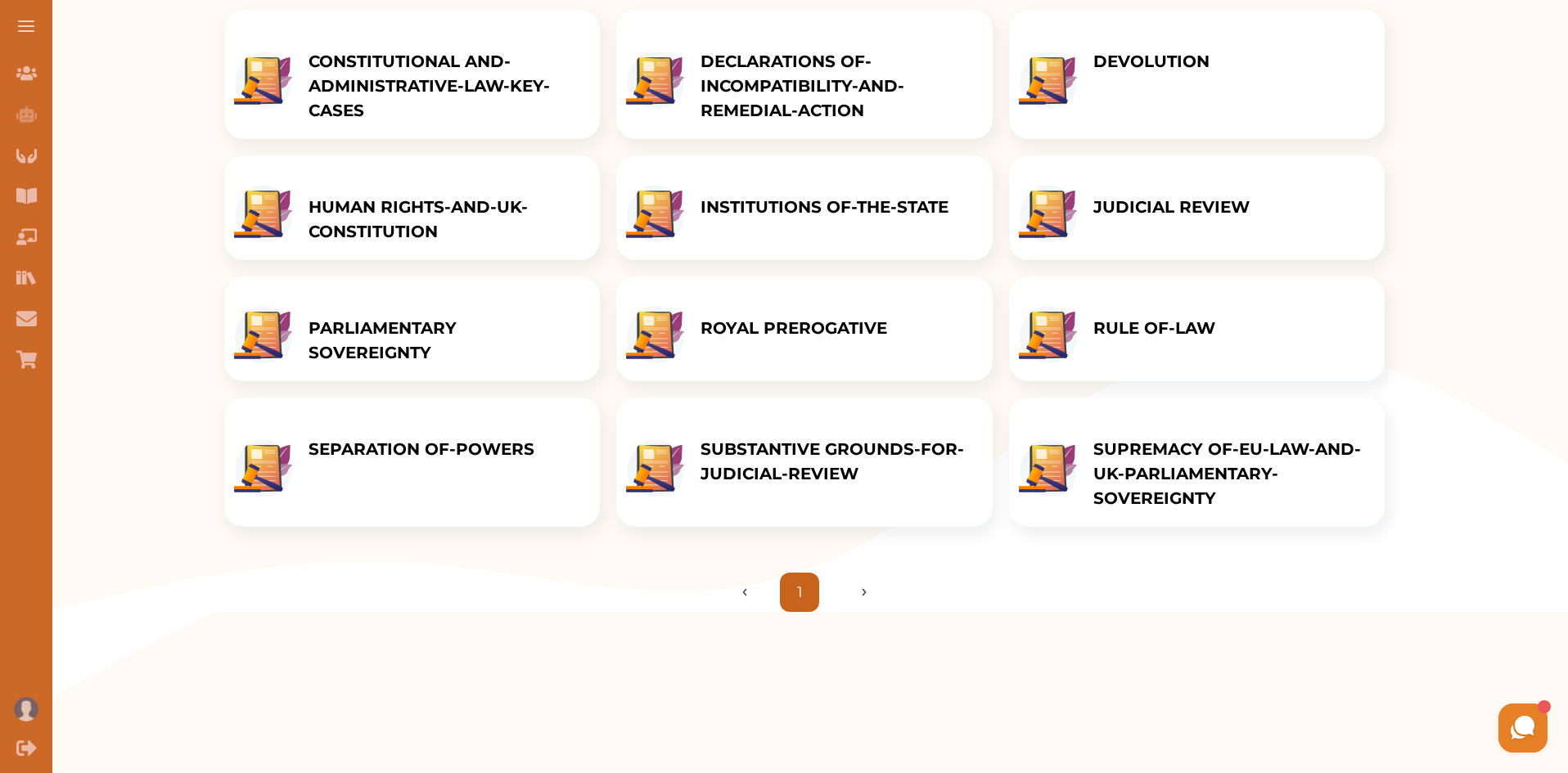
click at [1200, 74] on p "DEVOLUTION" at bounding box center [1151, 61] width 116 height 25
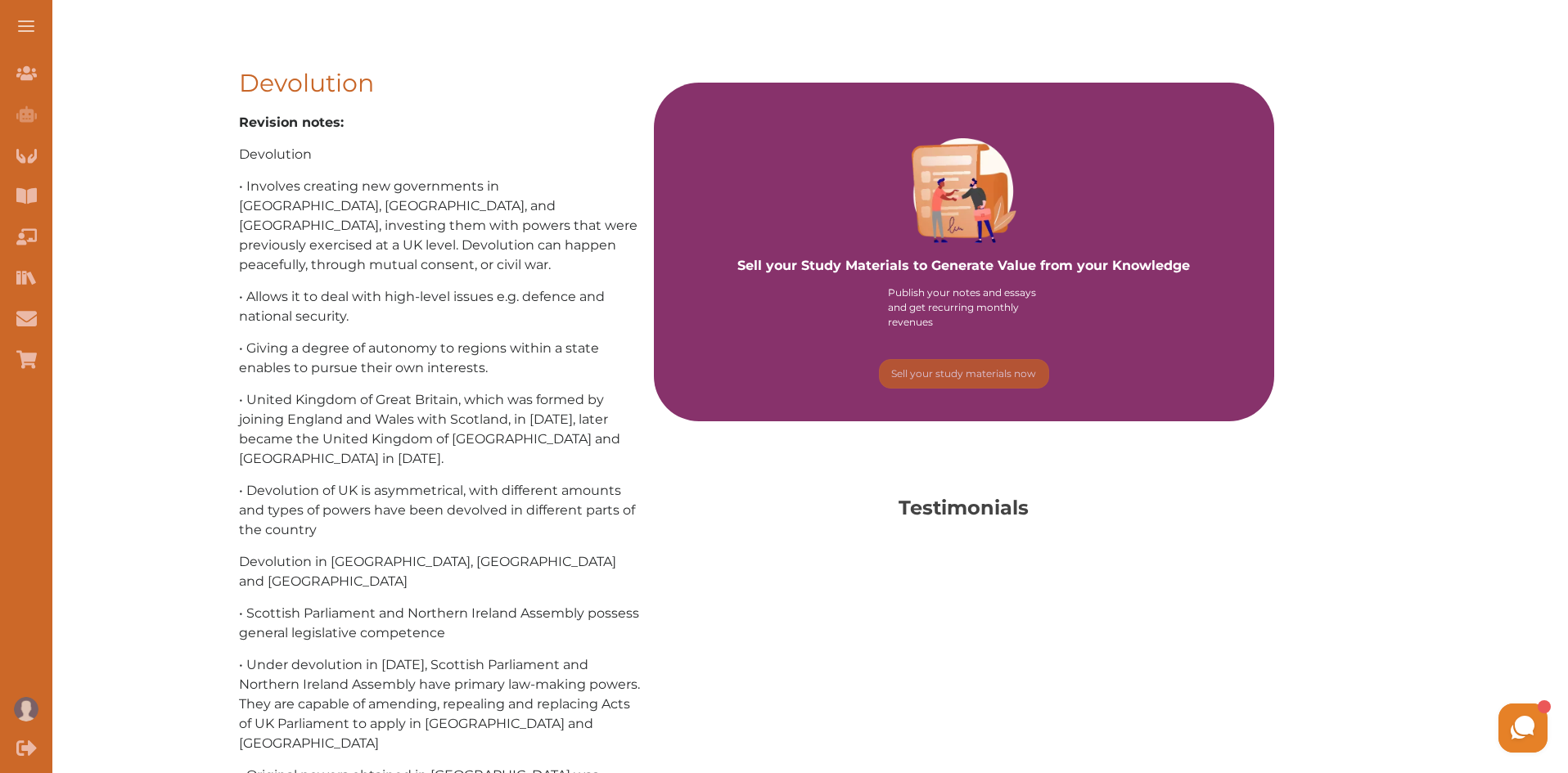
click at [1494, 176] on div "Devolution Revision notes: Devolution • Involves creating new governments in Sc…" at bounding box center [896, 688] width 1344 height 1342
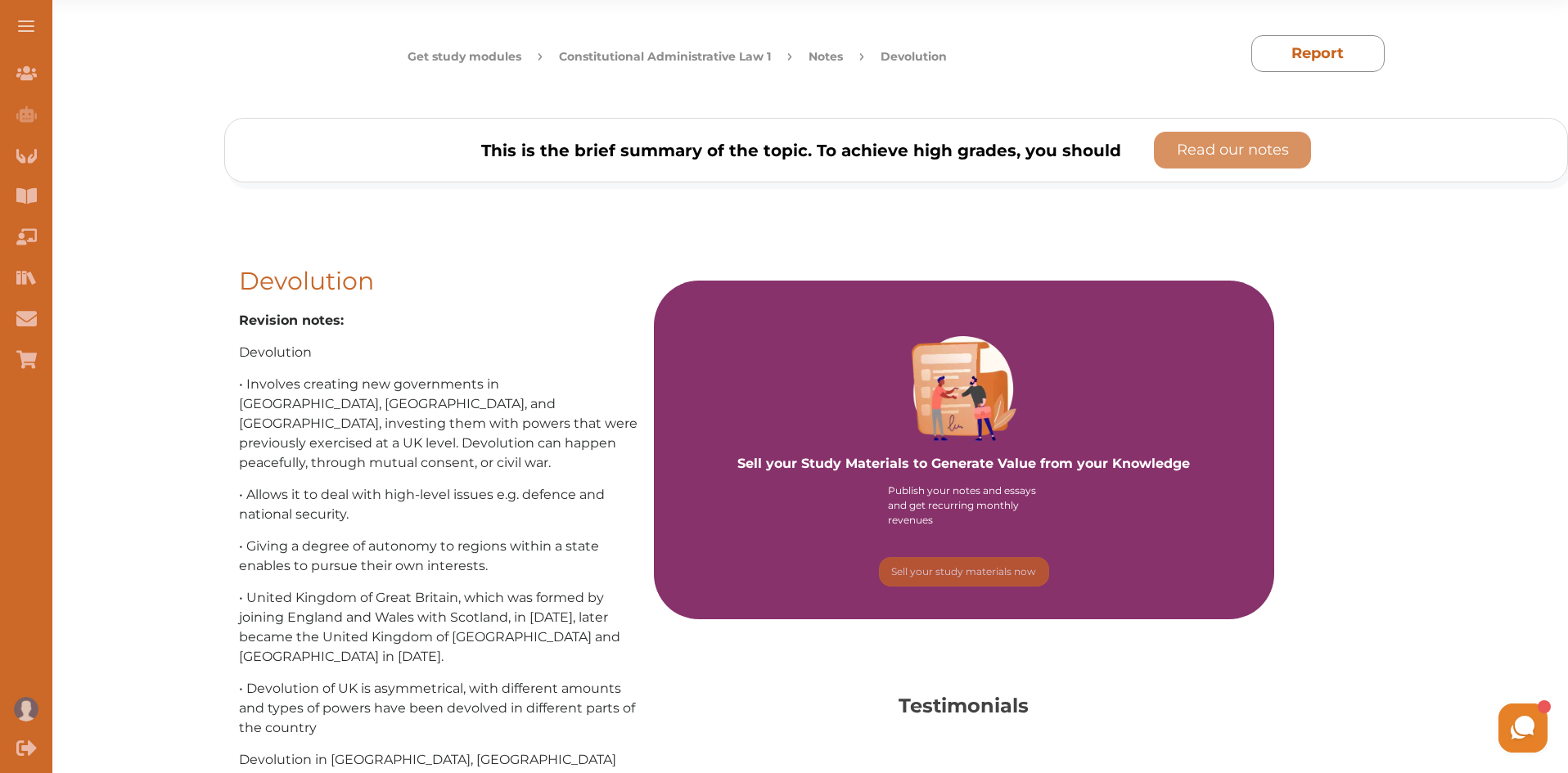
scroll to position [104, 0]
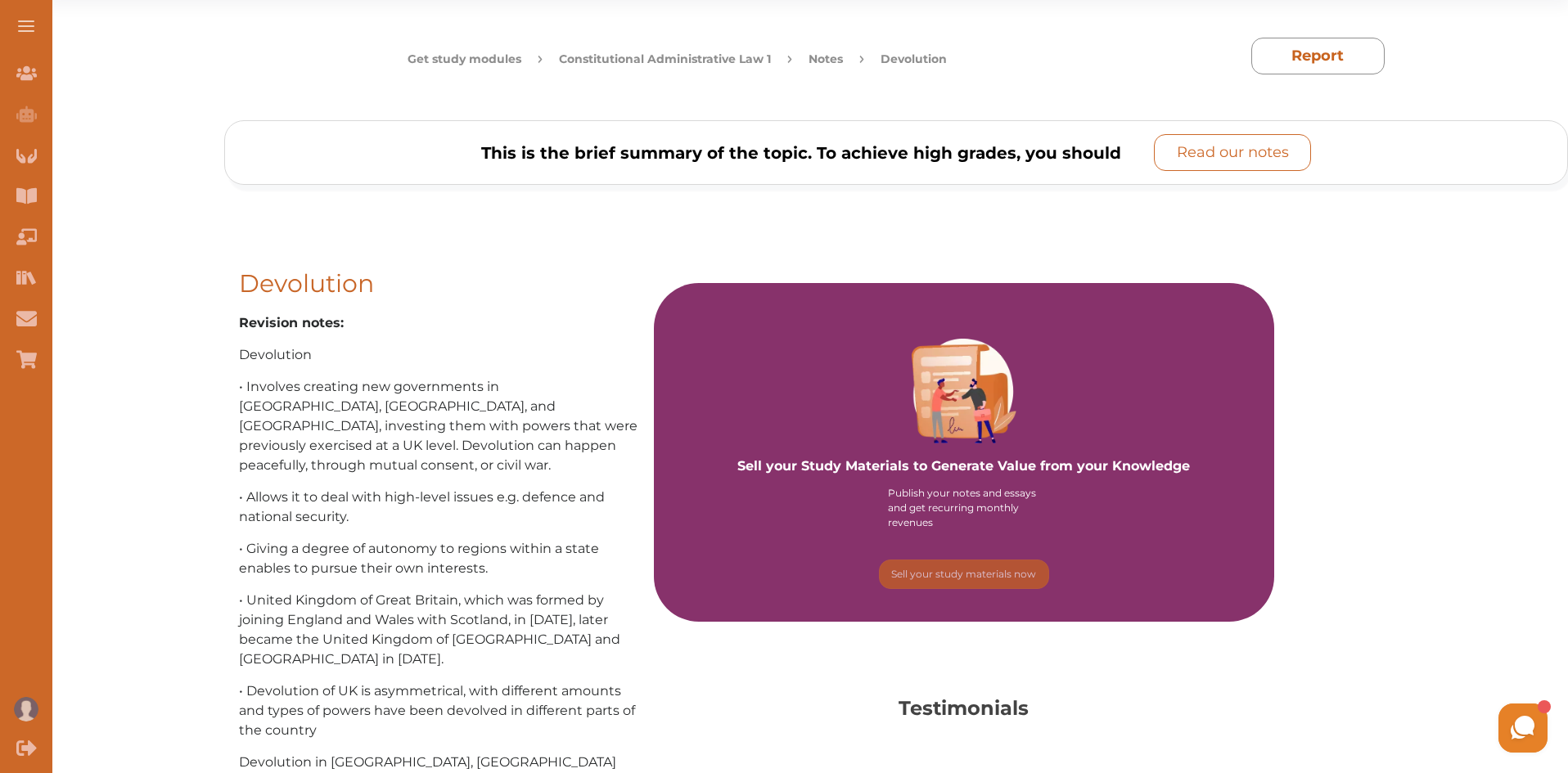
click at [1218, 149] on p "Read our notes" at bounding box center [1233, 152] width 112 height 22
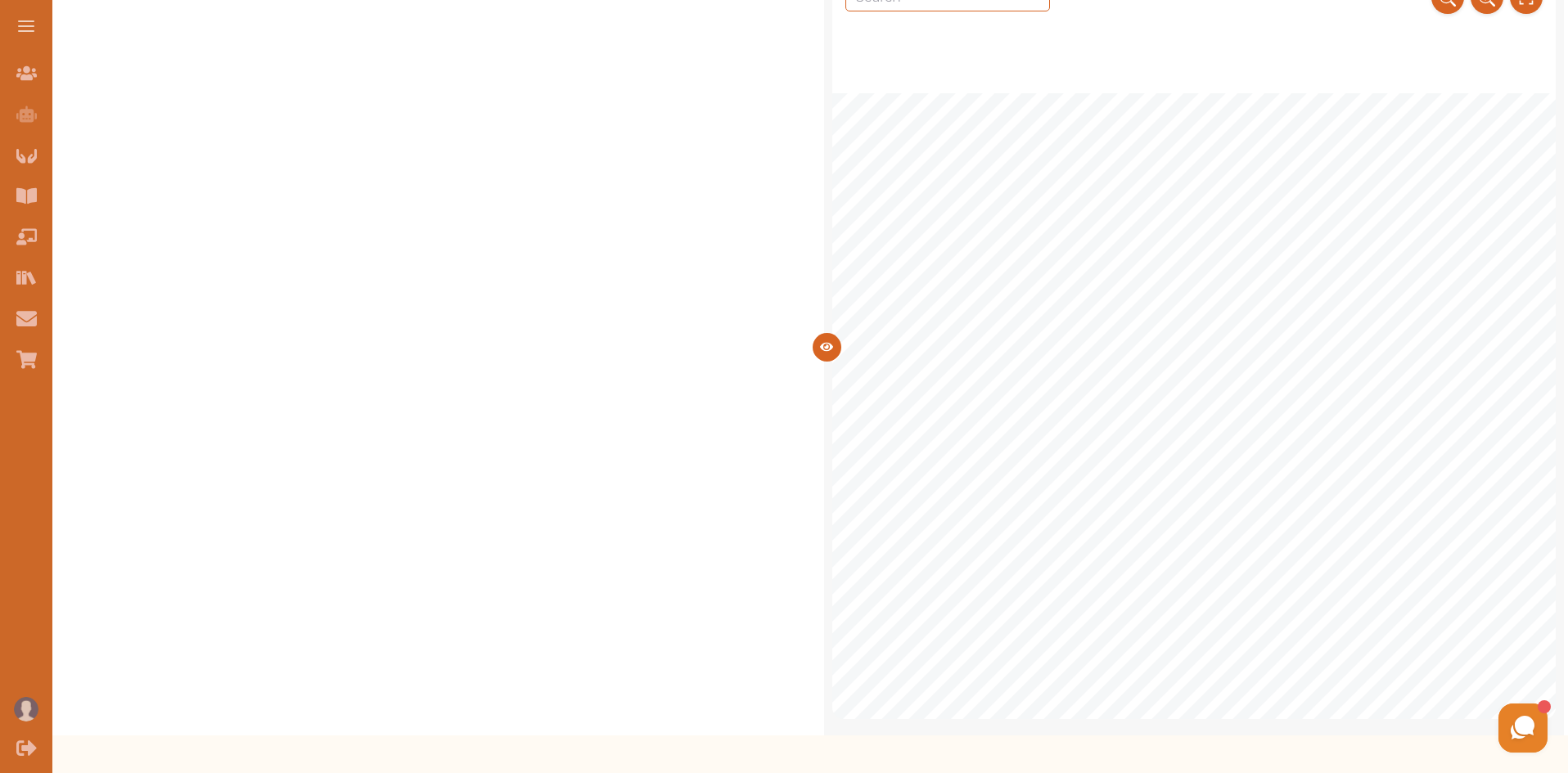
scroll to position [394, 0]
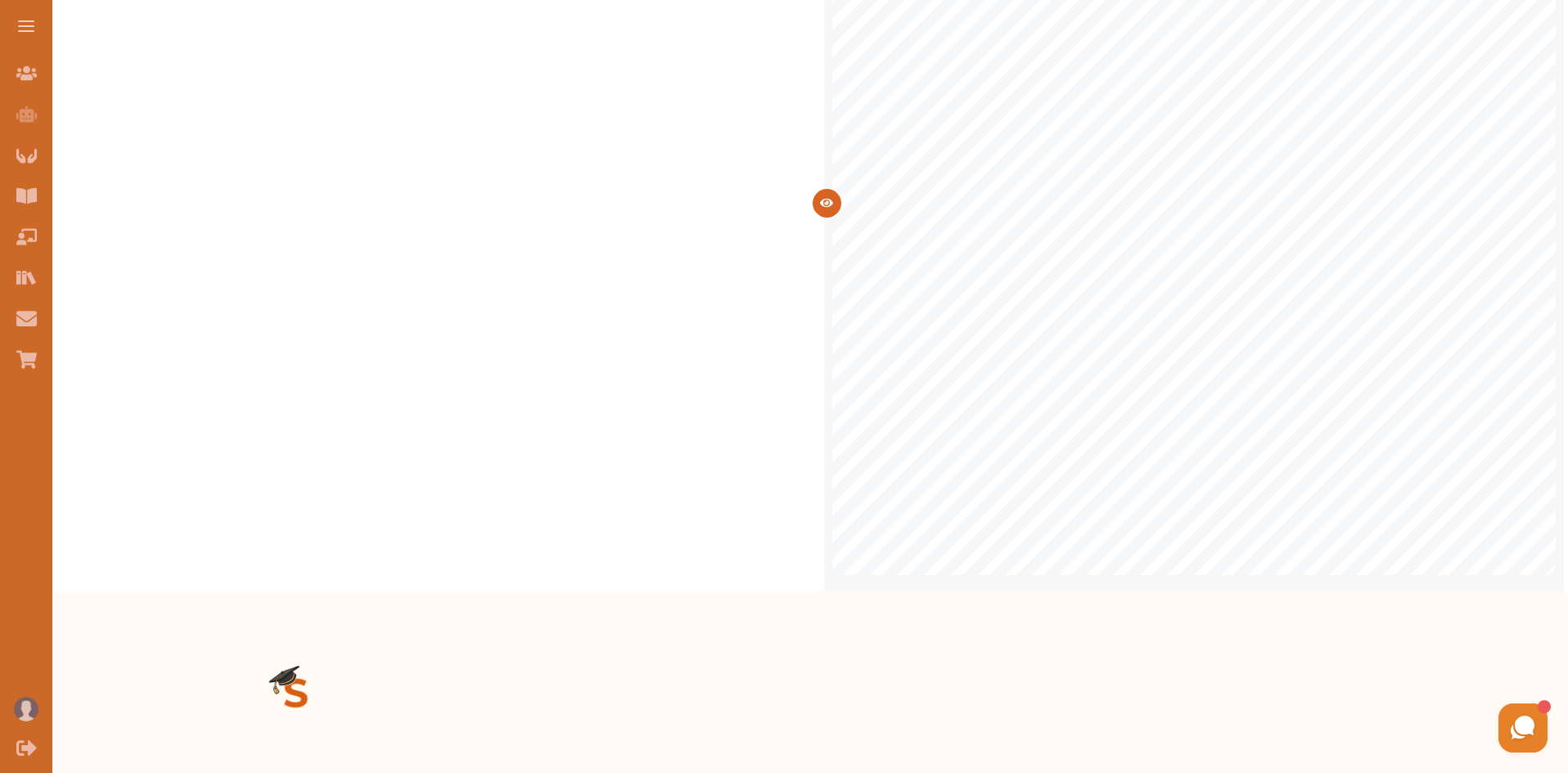
click at [1305, 392] on span "A transferor of power to subordinate elected body on a geographical basis." at bounding box center [1239, 389] width 608 height 19
click at [821, 197] on icon at bounding box center [827, 203] width 13 height 13
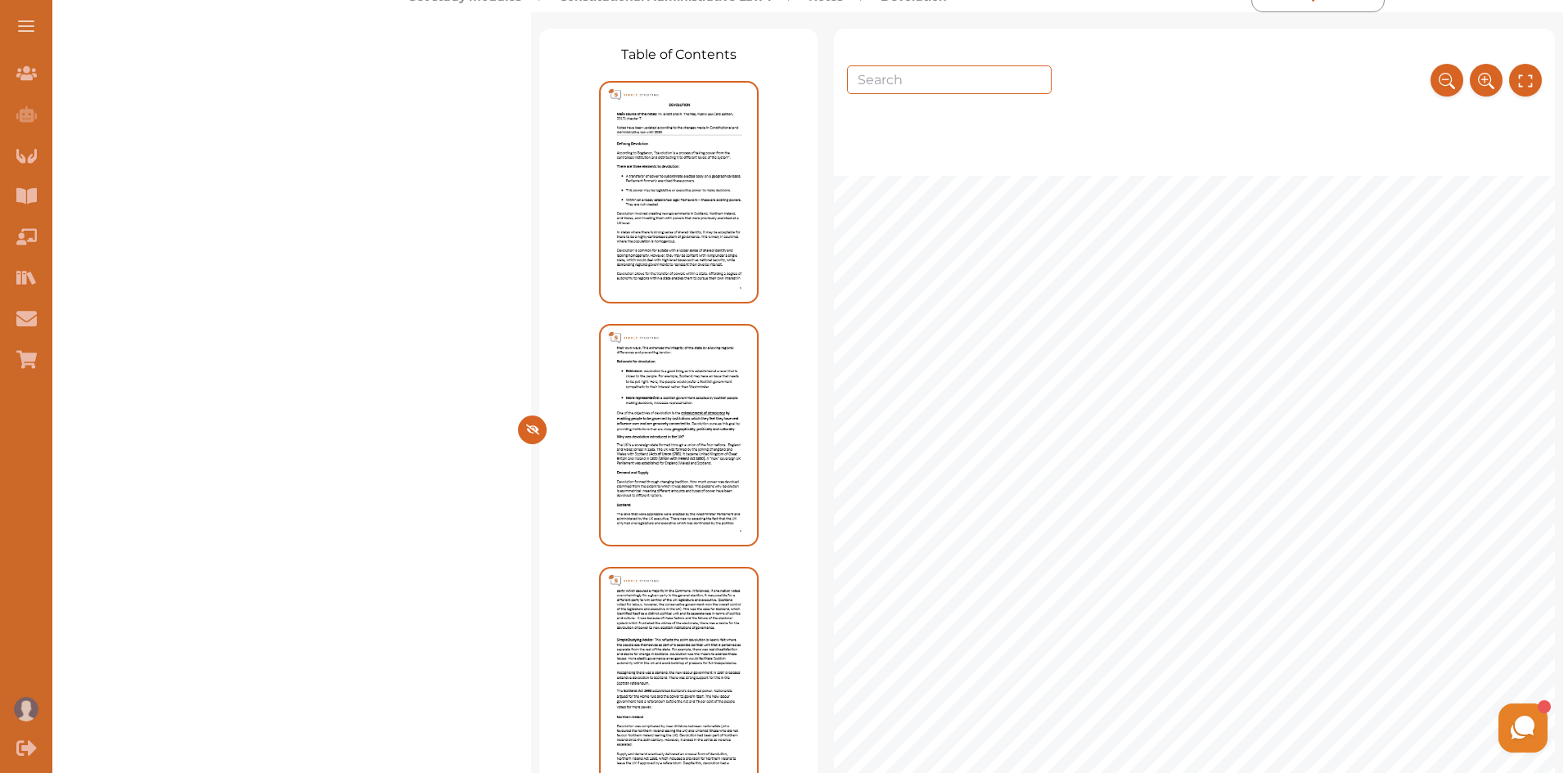
scroll to position [24, 0]
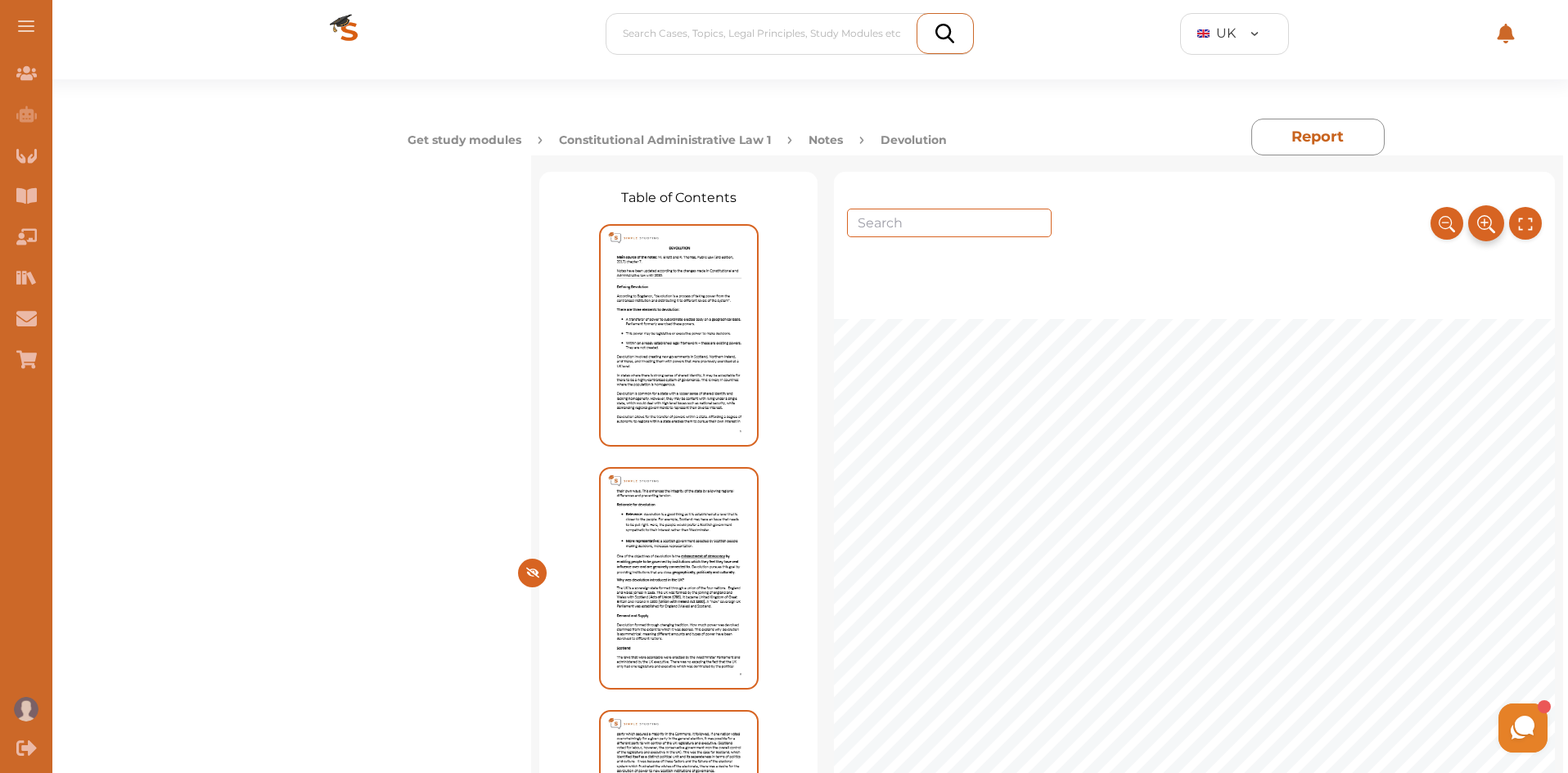
click at [1481, 224] on icon at bounding box center [1486, 223] width 18 height 27
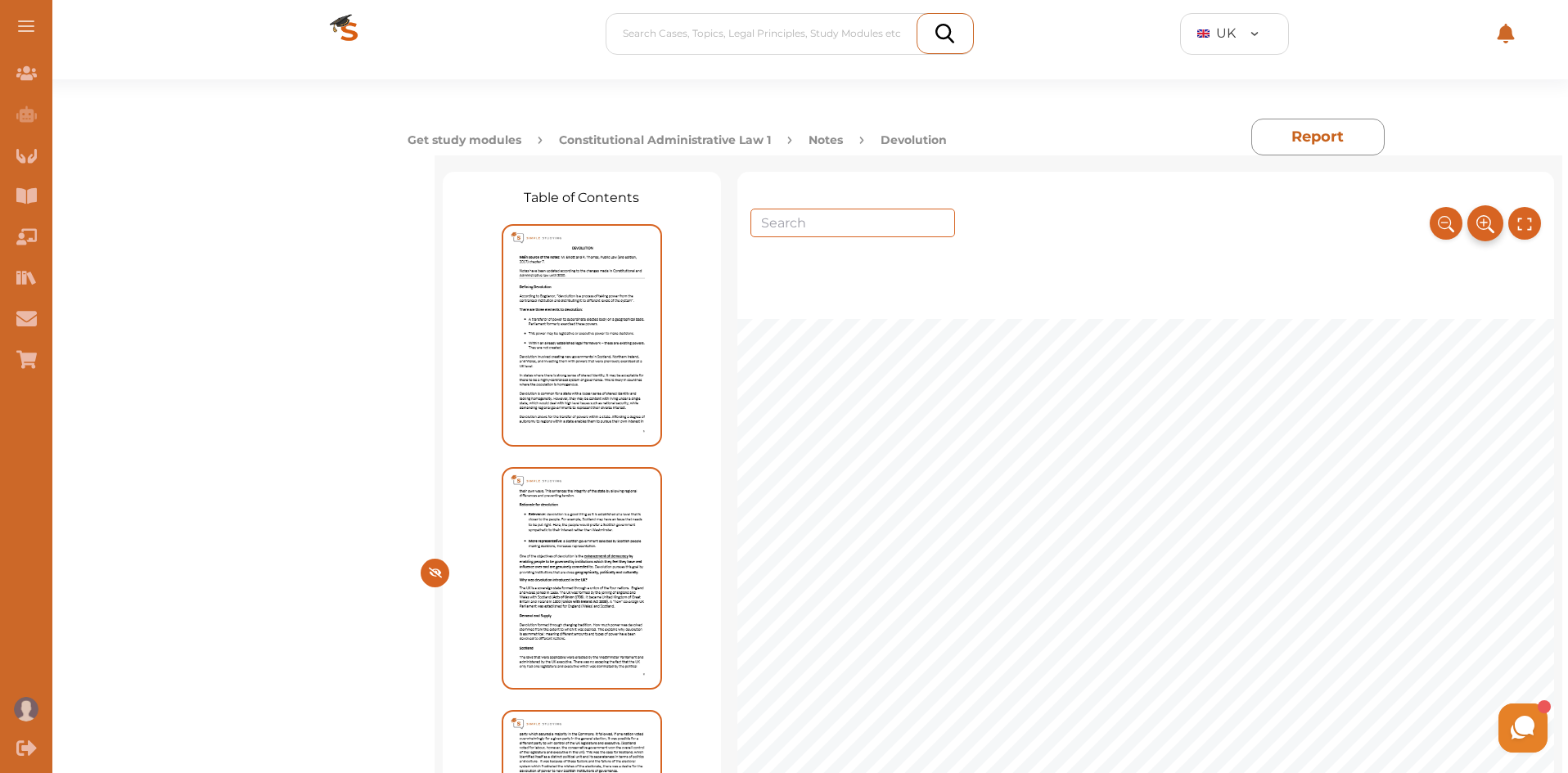
click at [1481, 224] on icon at bounding box center [1484, 222] width 9 height 9
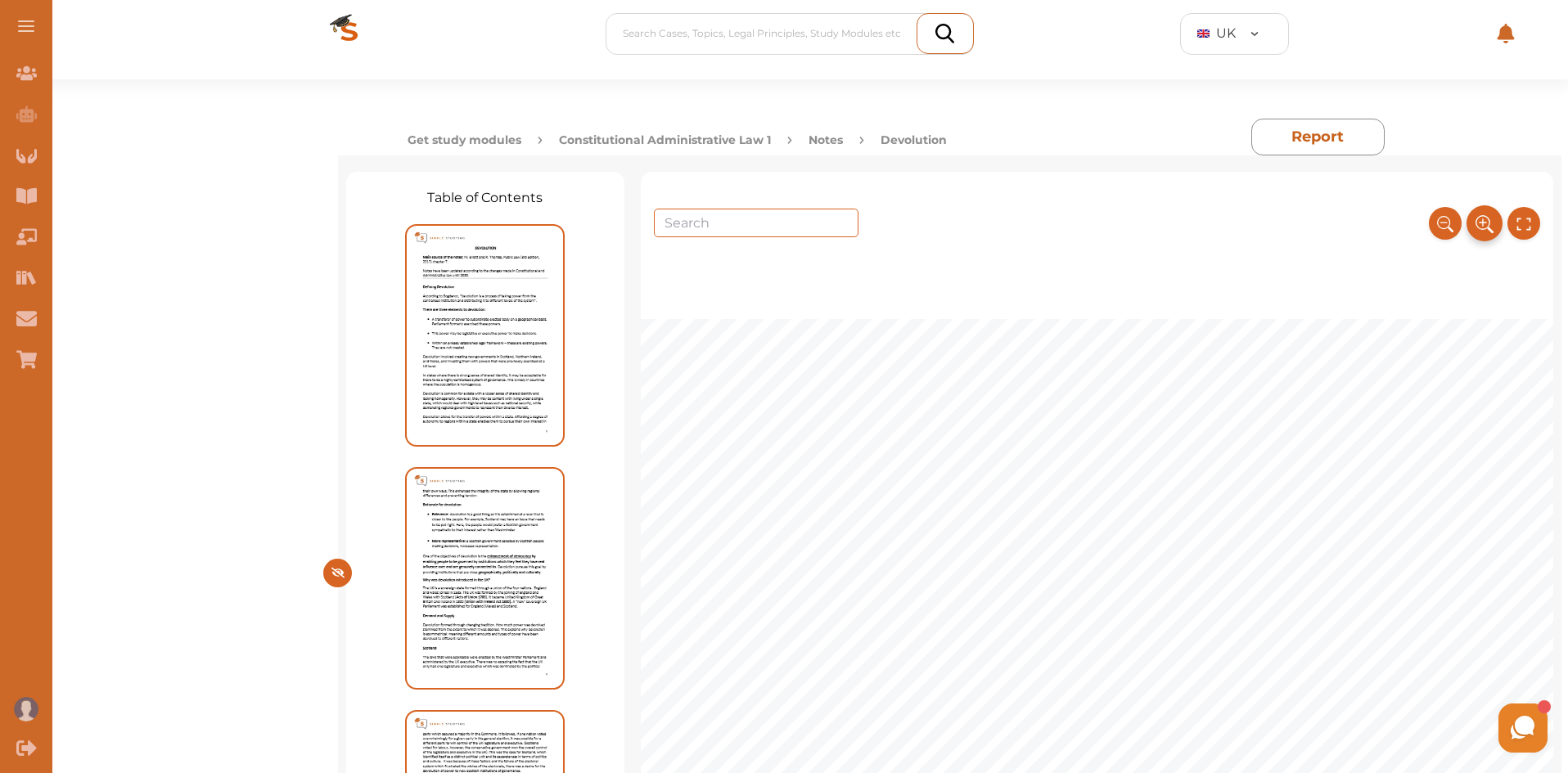
click at [1481, 224] on icon at bounding box center [1485, 223] width 18 height 27
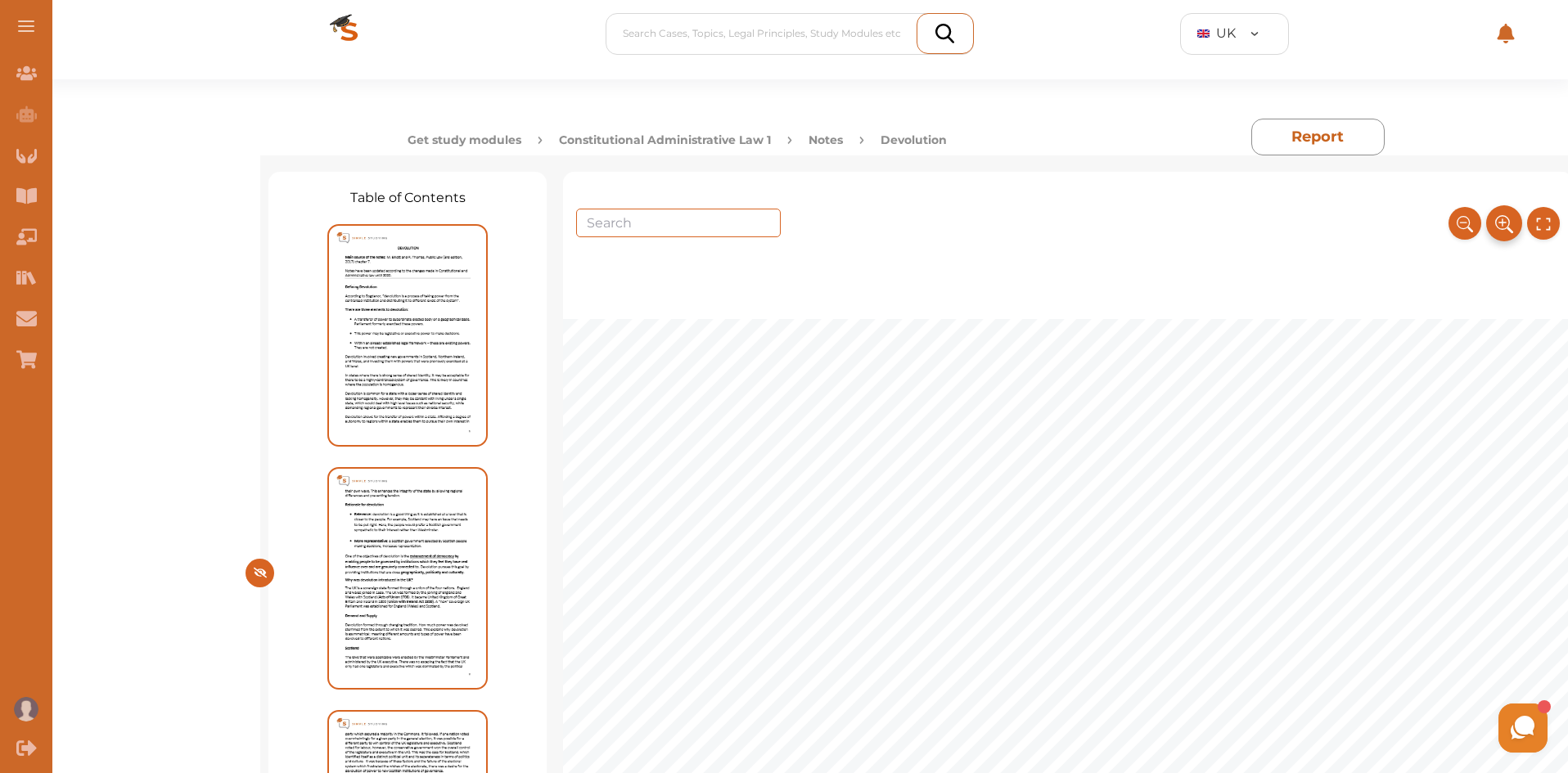
click at [1481, 224] on button at bounding box center [1464, 223] width 33 height 33
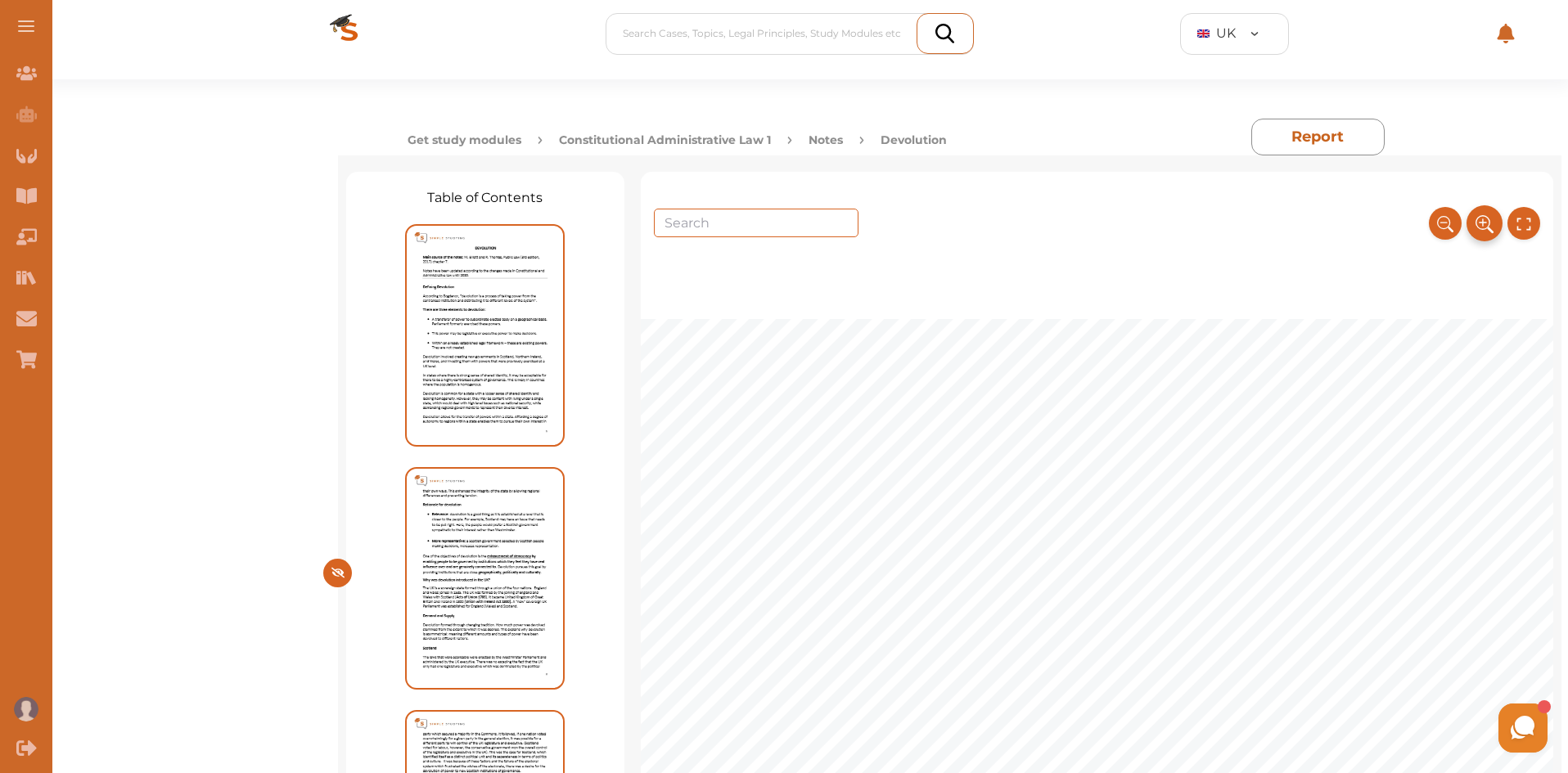
click at [1481, 224] on icon at bounding box center [1485, 223] width 18 height 27
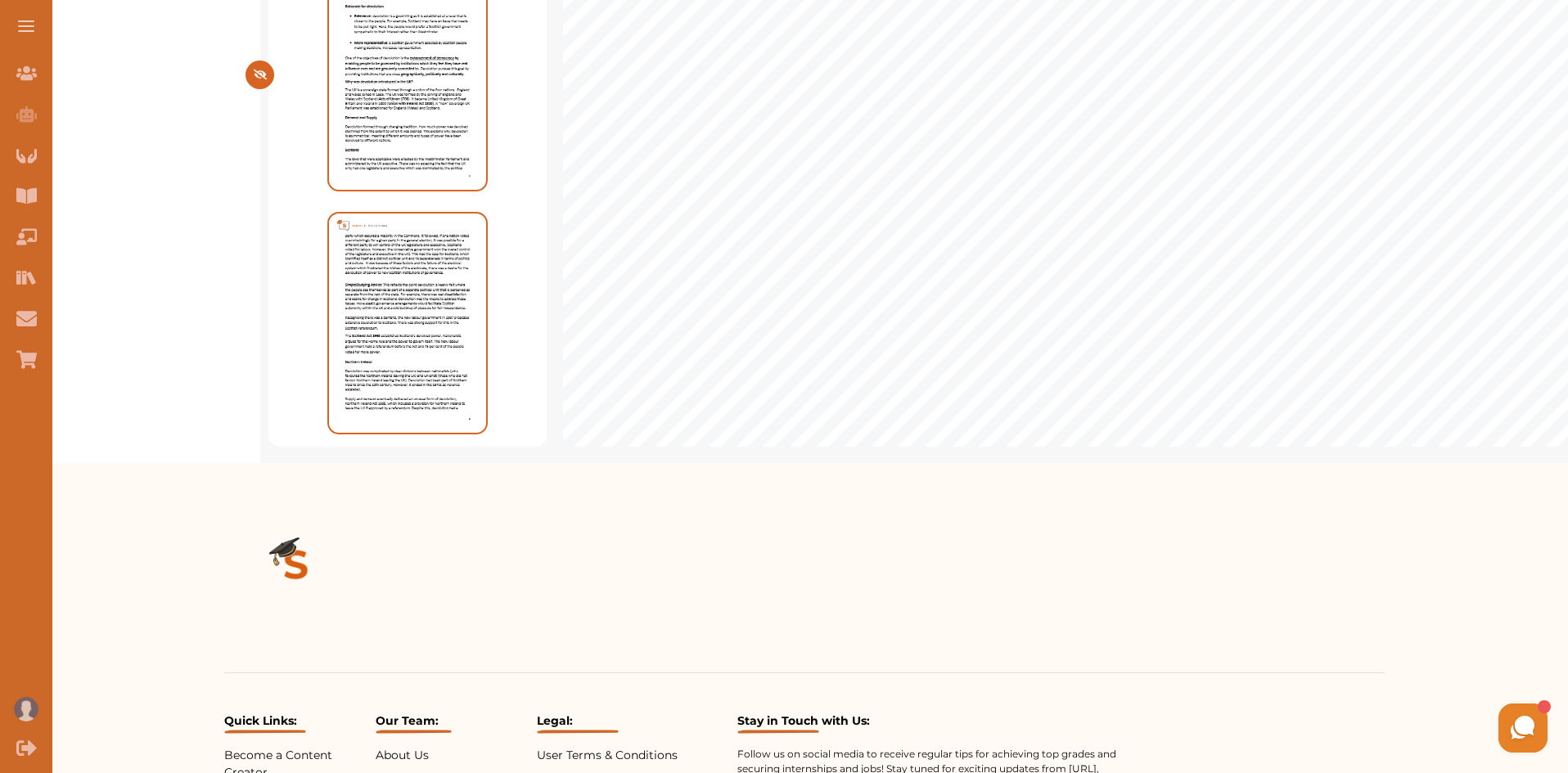
scroll to position [526, 0]
click at [1355, 316] on span "centralised institution and distributing it to different levels of the system”." at bounding box center [1032, 305] width 776 height 26
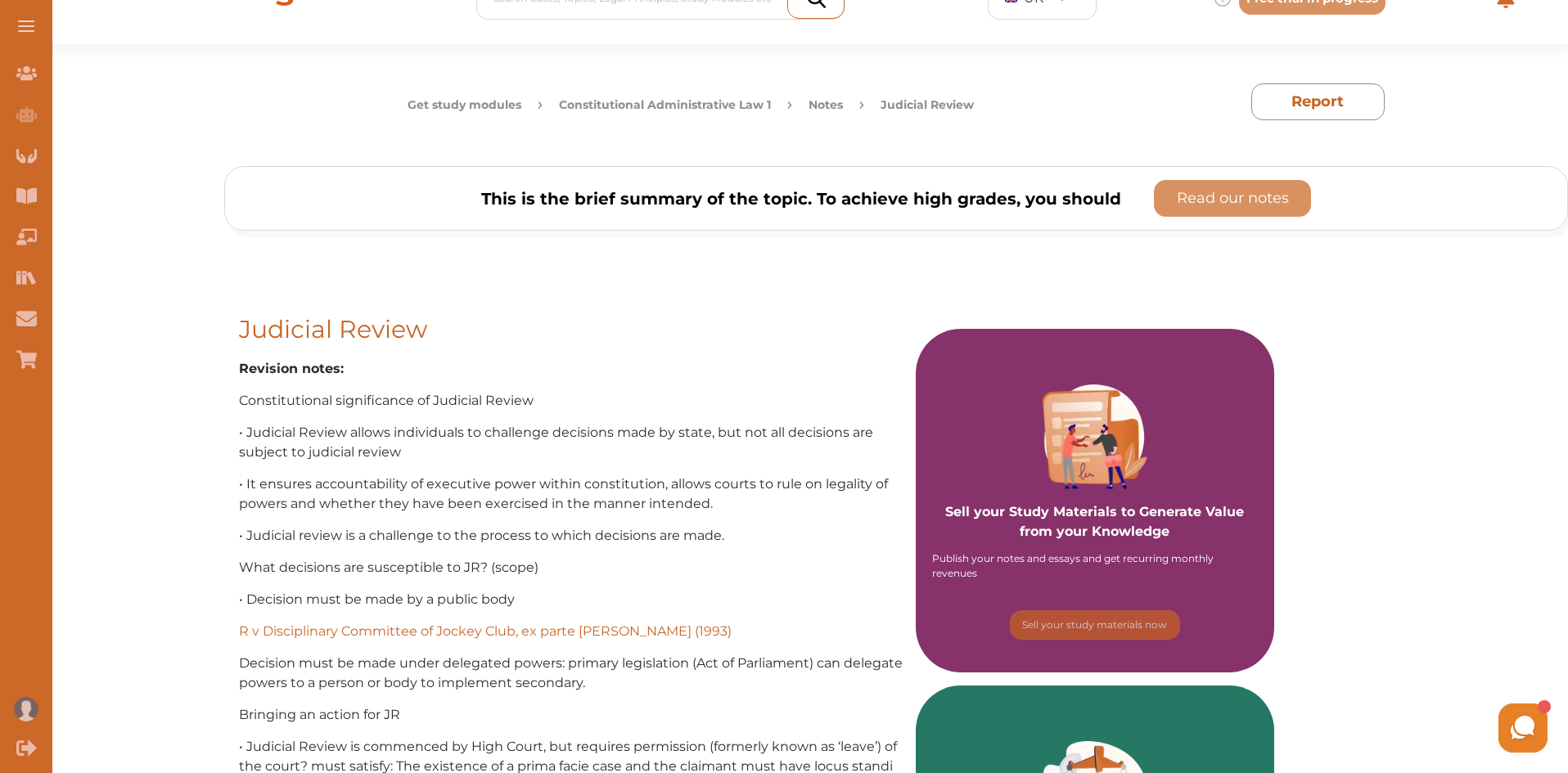
scroll to position [50, 0]
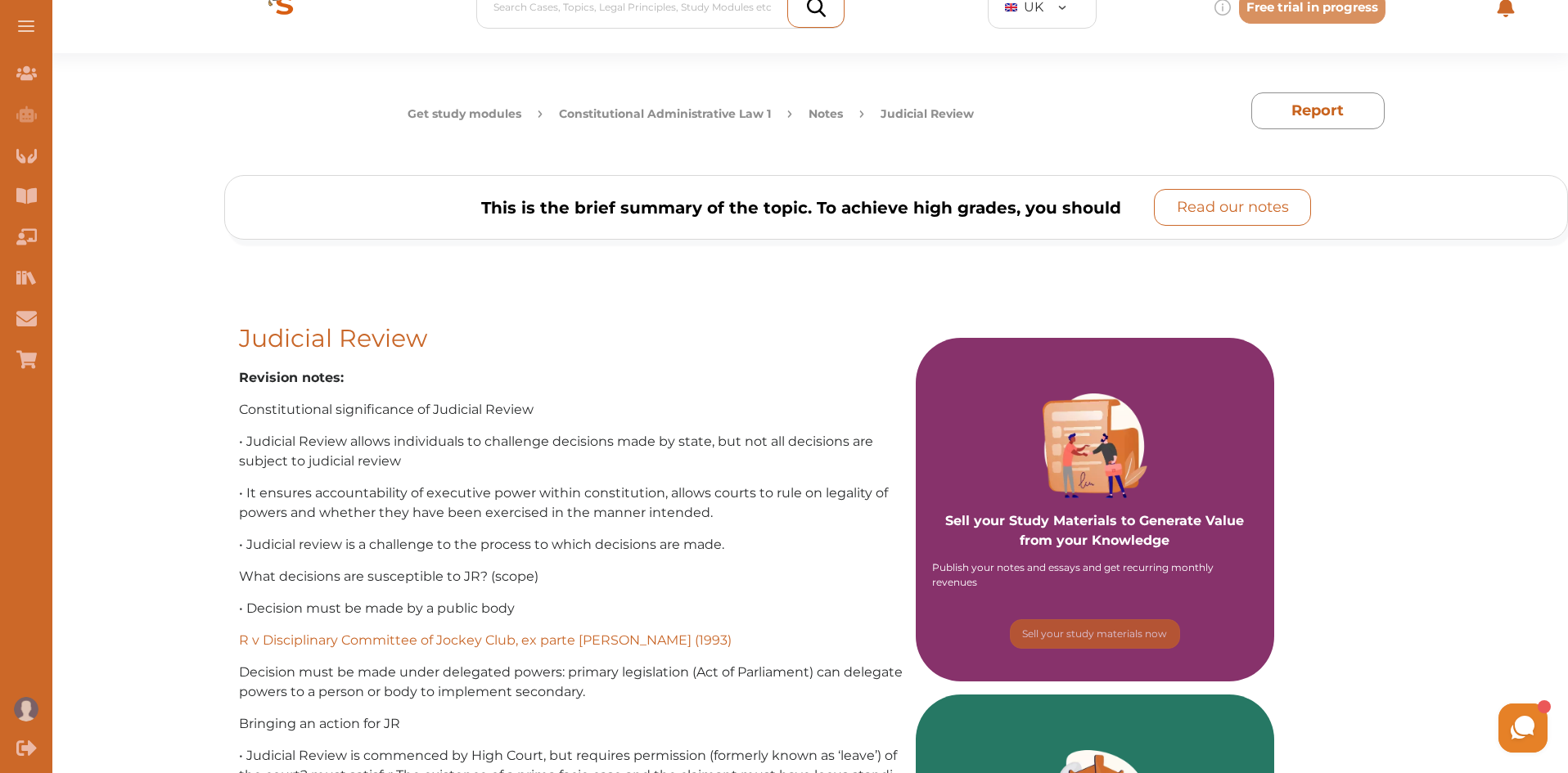
click at [1190, 221] on button "Read our notes" at bounding box center [1233, 207] width 157 height 36
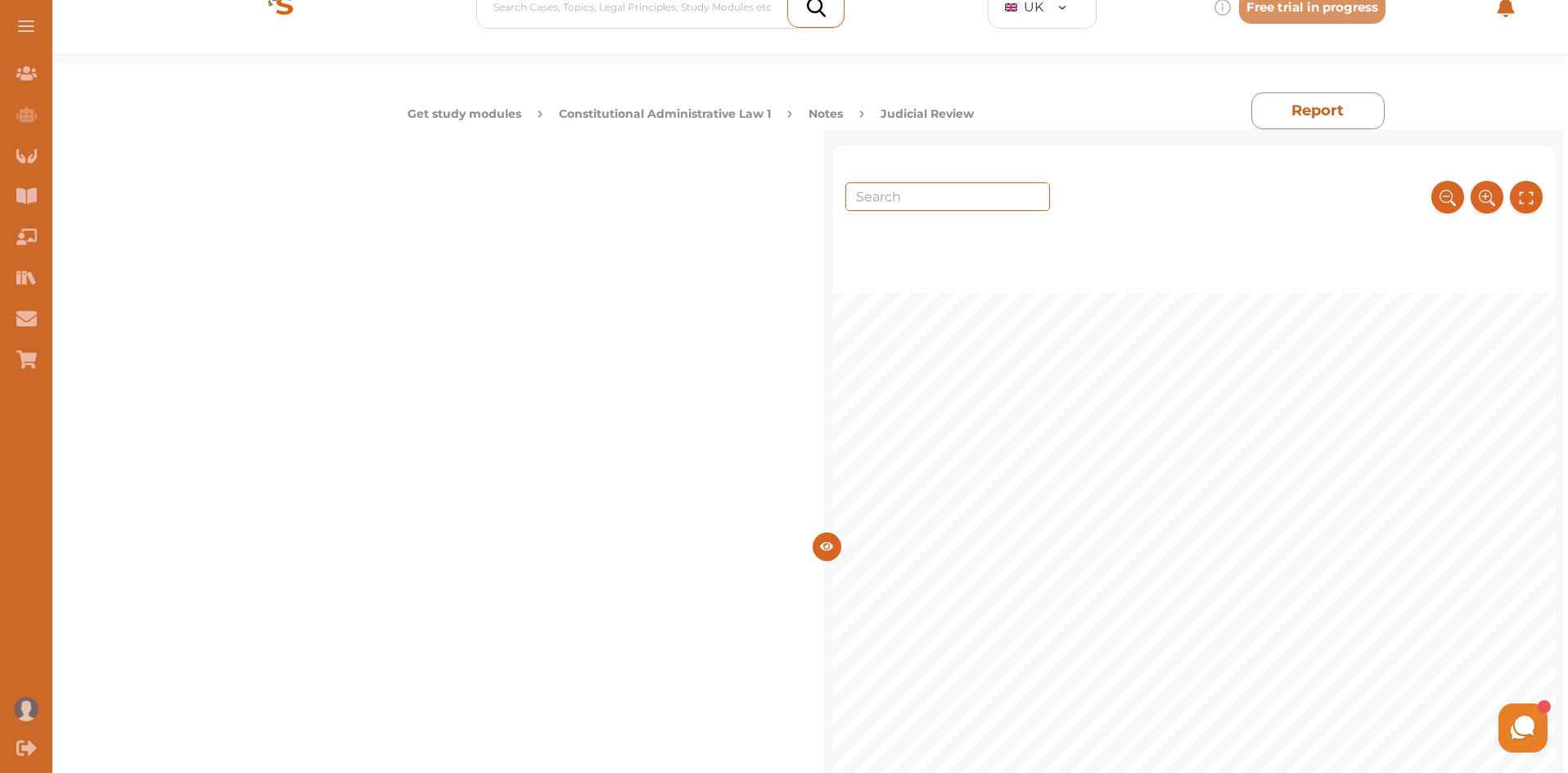
drag, startPoint x: 1557, startPoint y: 169, endPoint x: 1560, endPoint y: 212, distance: 43.1
click at [1560, 212] on div "1 The Scope of Judicial Review References: M. Elliott and R. Thomas, Public Law…" at bounding box center [1194, 532] width 740 height 806
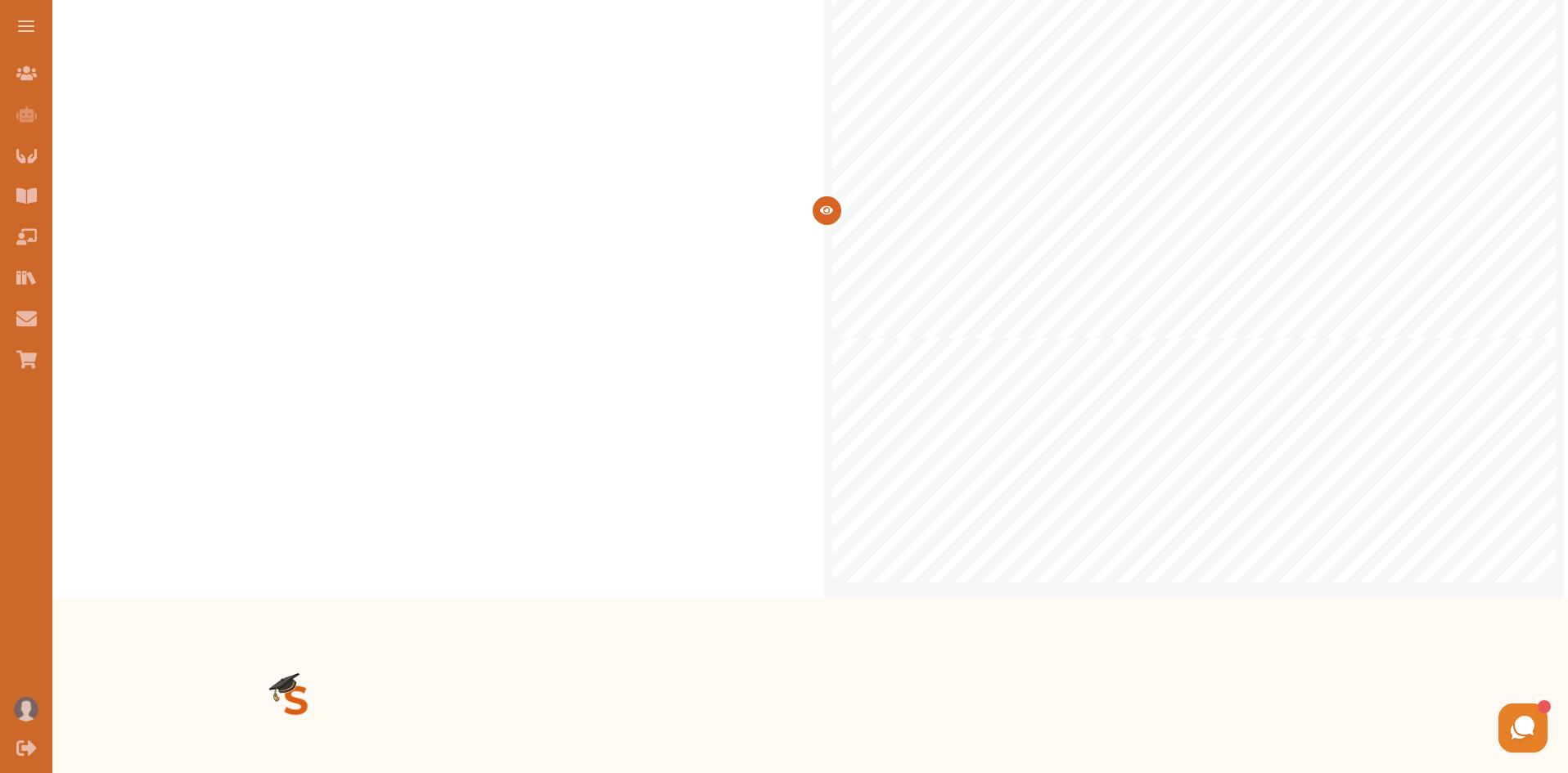
scroll to position [454, 0]
